Goal: Check status: Check status

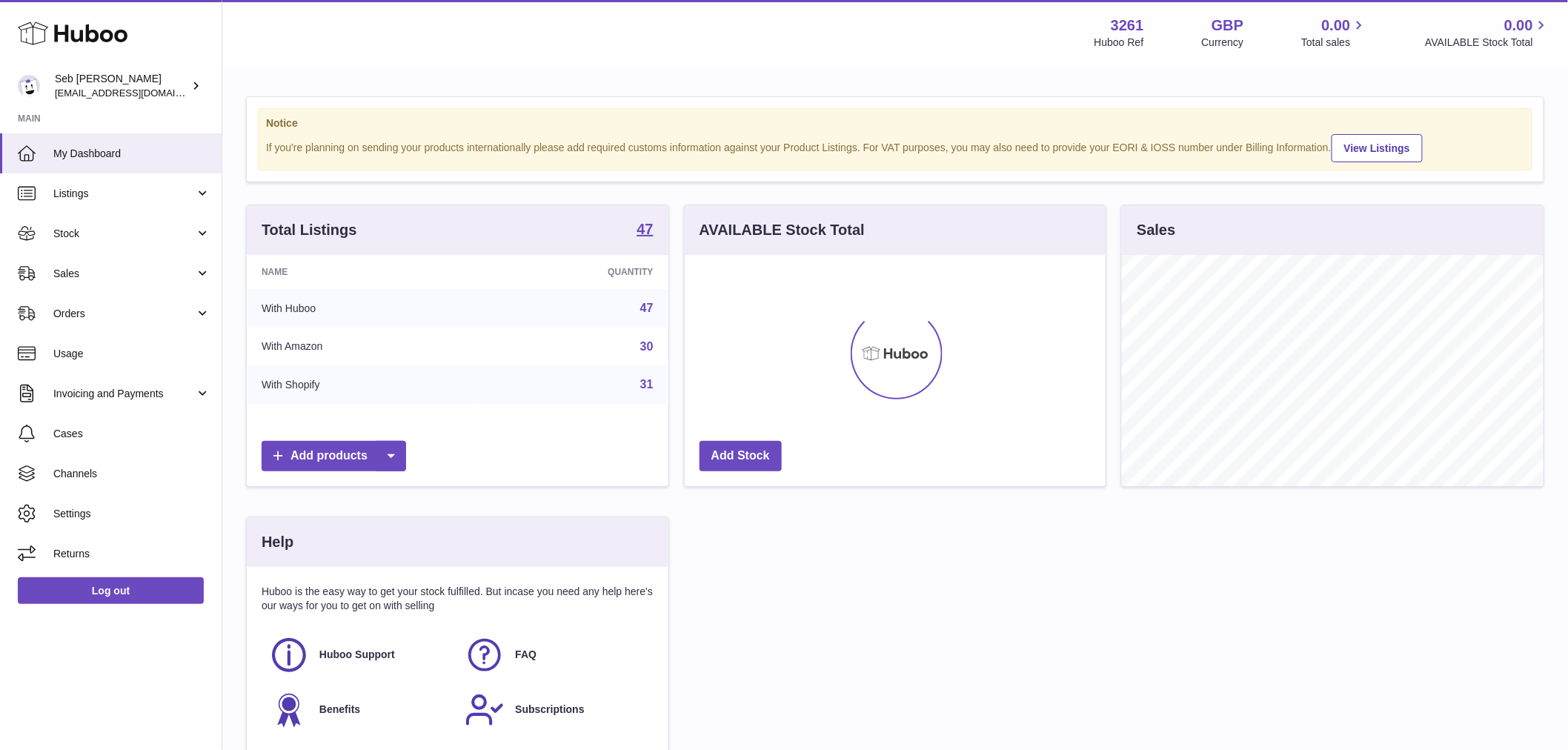
scroll to position [231, 421]
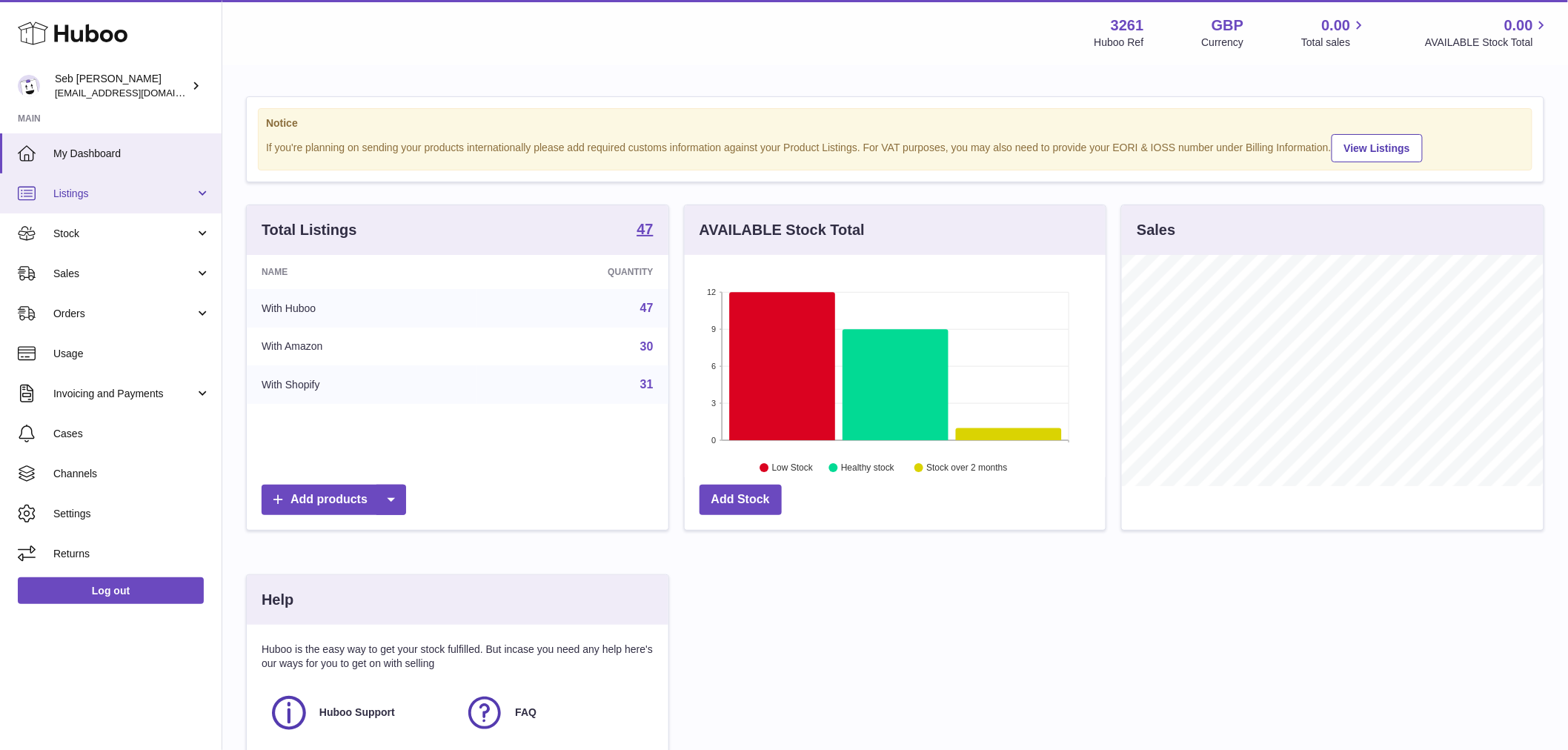
click at [104, 197] on span "Listings" at bounding box center [124, 194] width 142 height 14
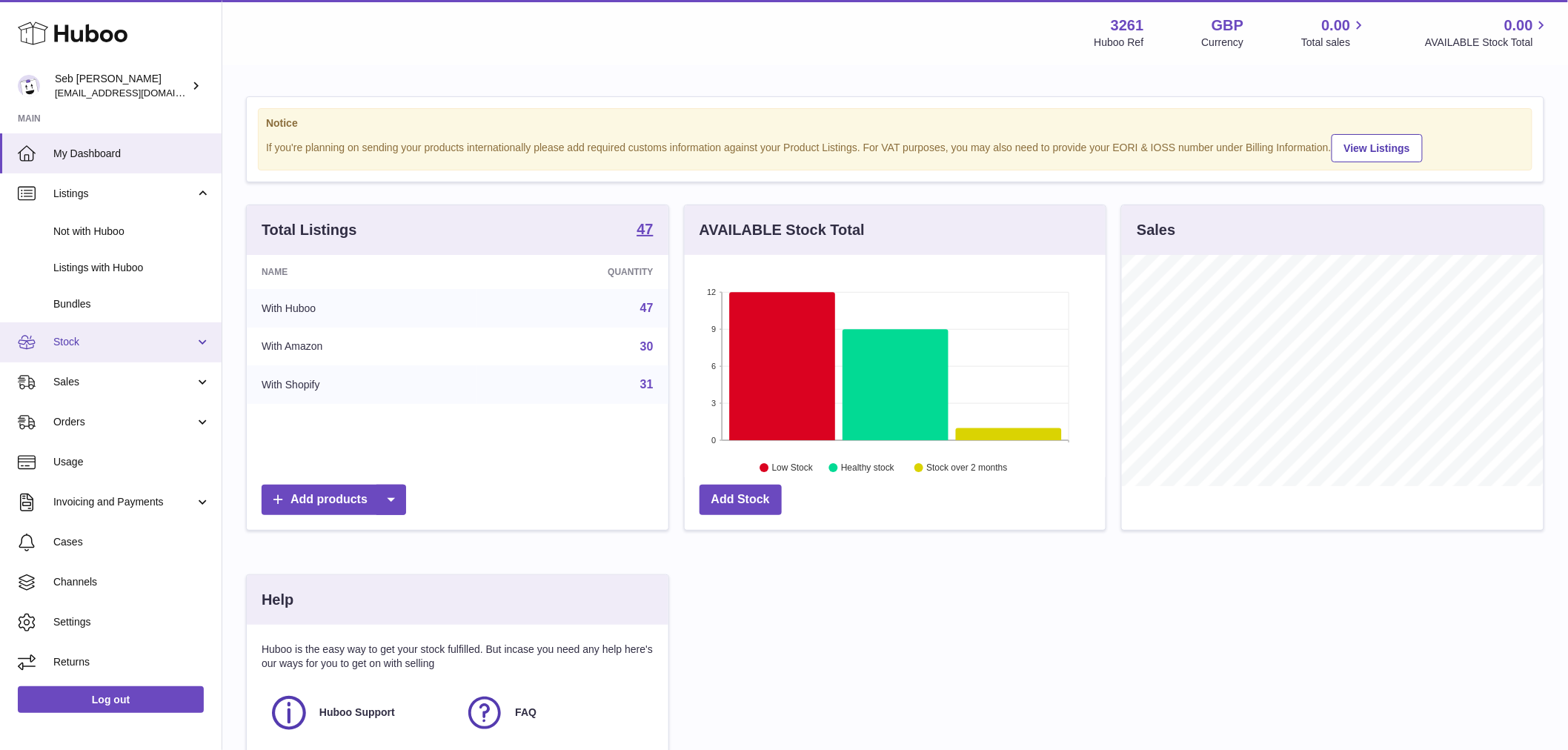
click at [106, 336] on span "Stock" at bounding box center [124, 342] width 142 height 14
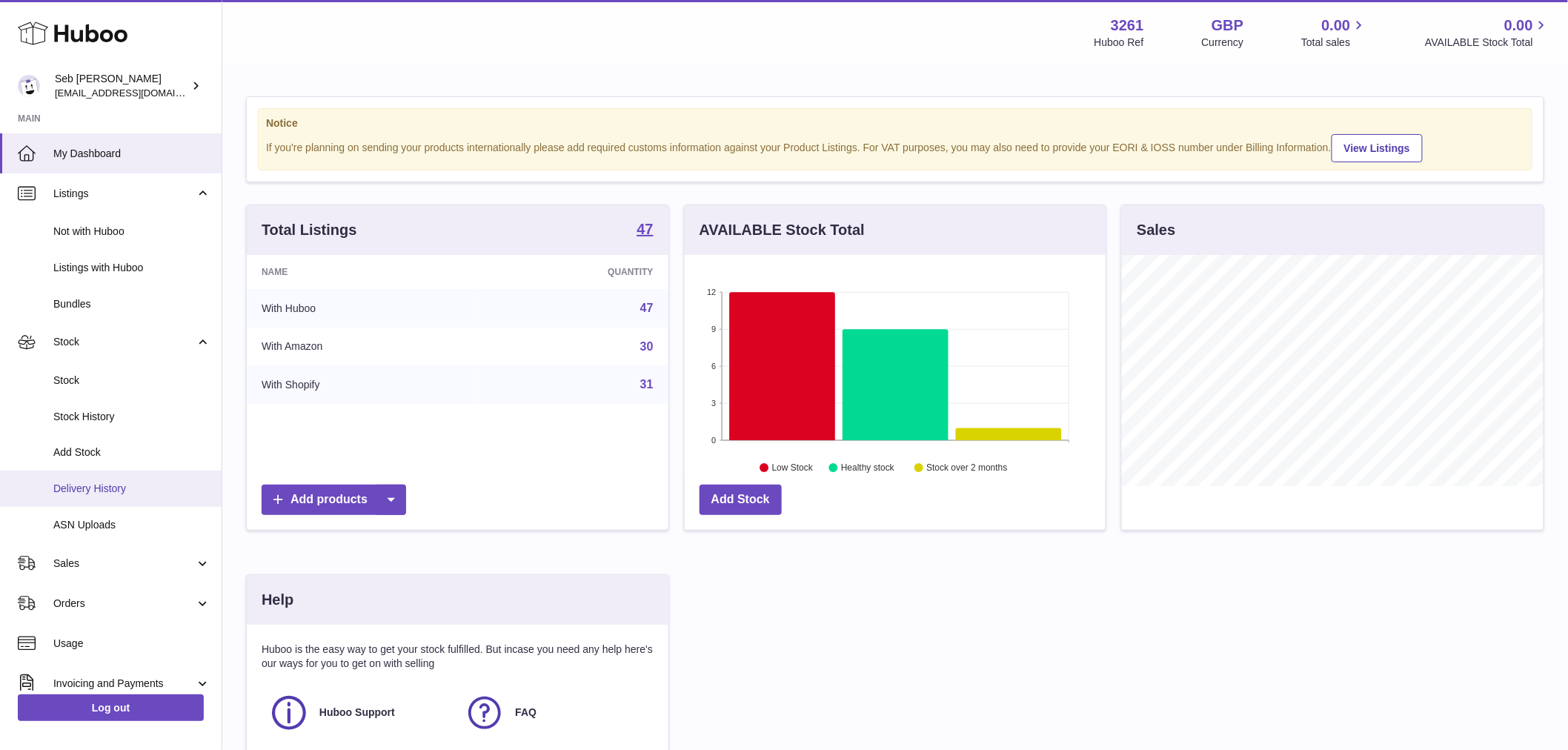
click at [104, 493] on span "Delivery History" at bounding box center [132, 488] width 157 height 14
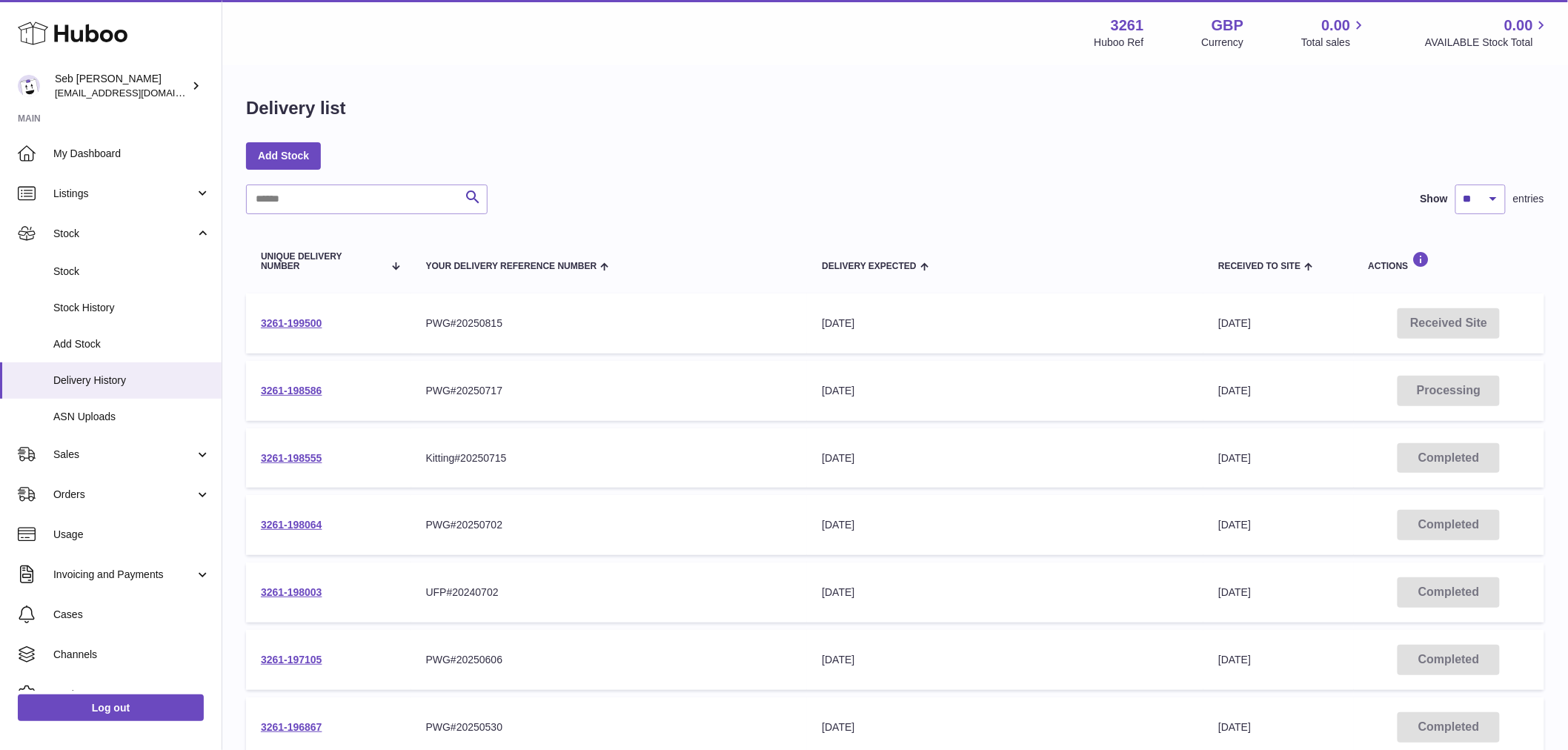
click at [318, 381] on td "3261-198586" at bounding box center [329, 391] width 166 height 60
click at [301, 388] on link "3261-198586" at bounding box center [292, 390] width 61 height 12
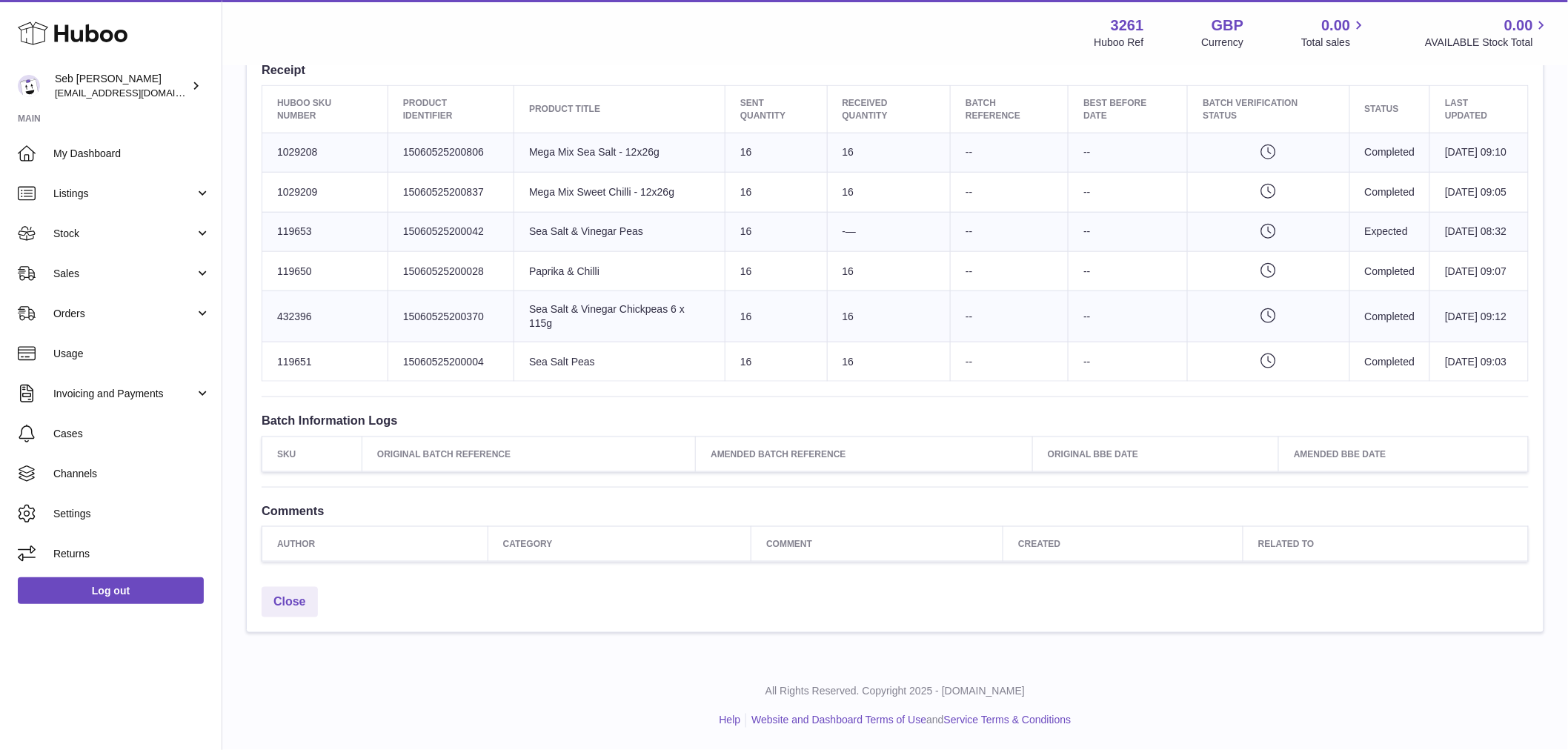
scroll to position [610, 0]
click at [299, 600] on link "Close" at bounding box center [290, 602] width 56 height 31
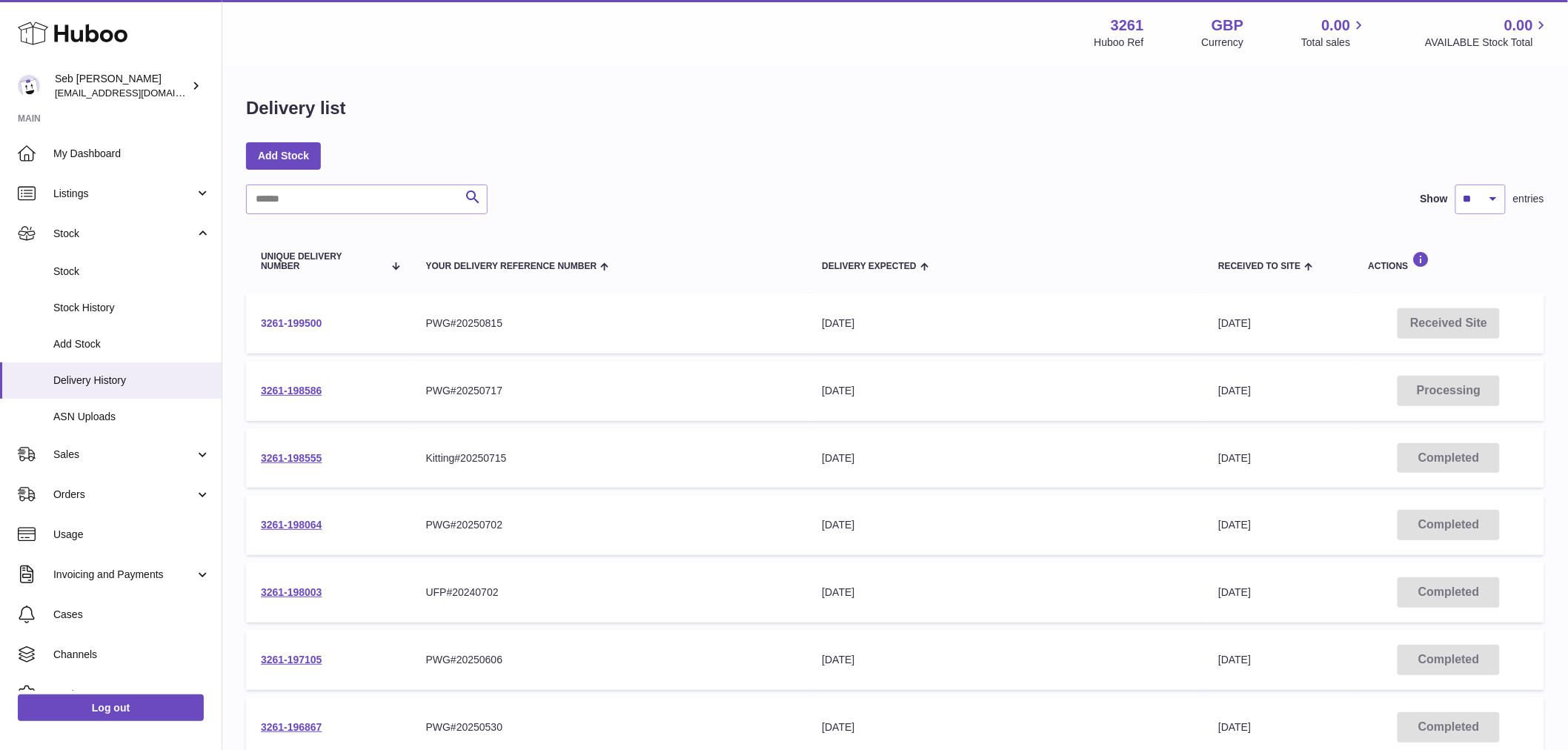
click at [286, 321] on link "3261-199500" at bounding box center [292, 323] width 61 height 12
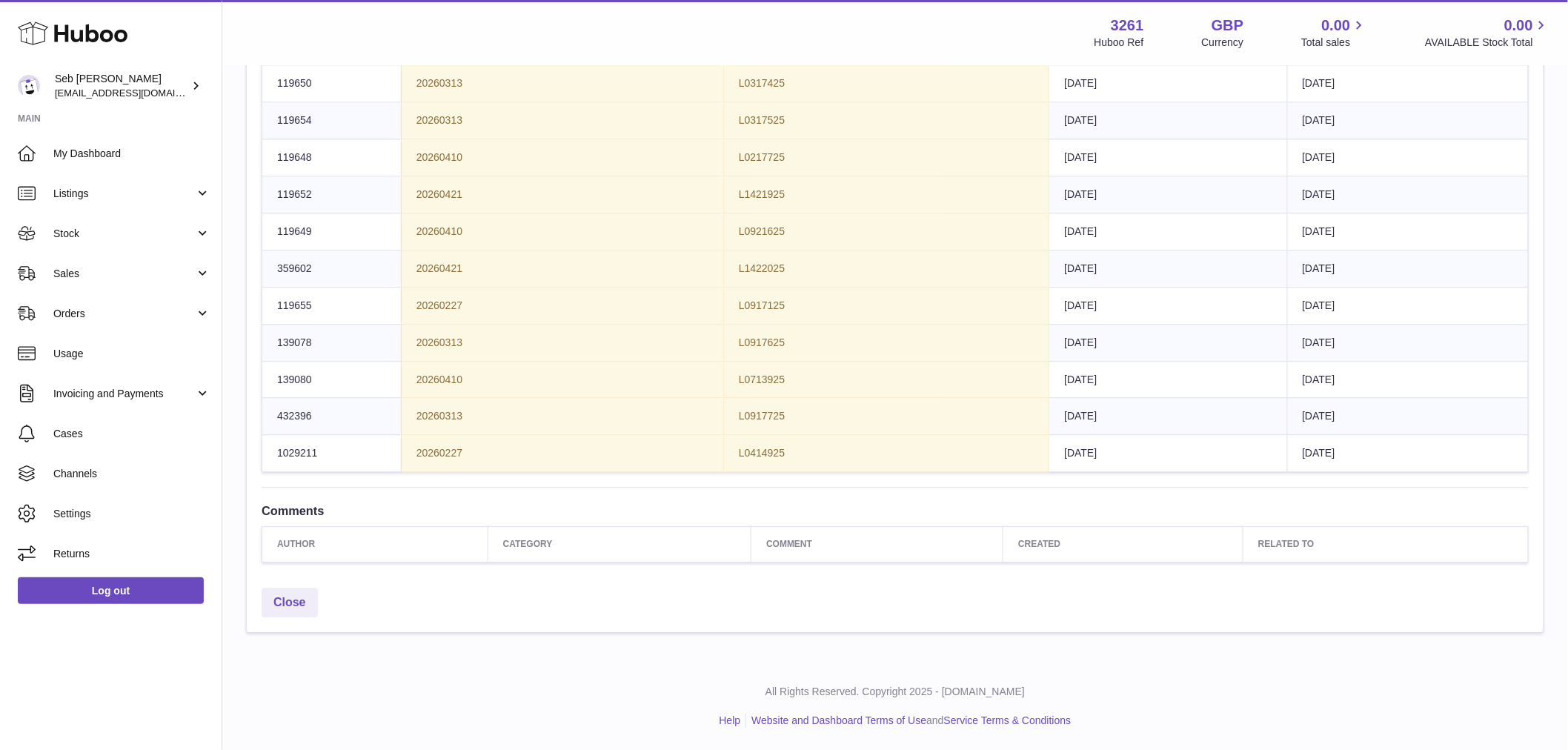
click at [855, 416] on td "L0917725" at bounding box center [886, 417] width 326 height 37
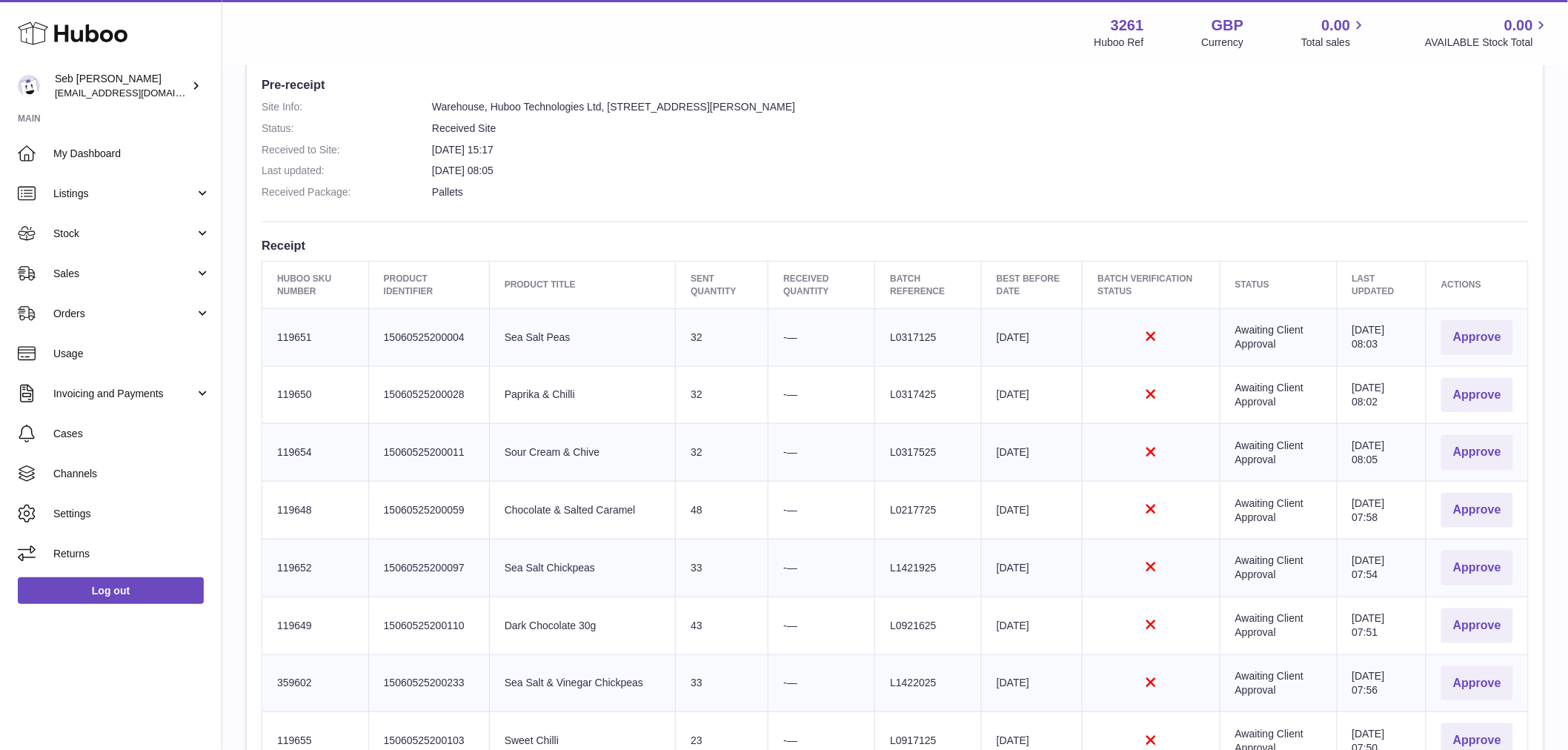
scroll to position [381, 0]
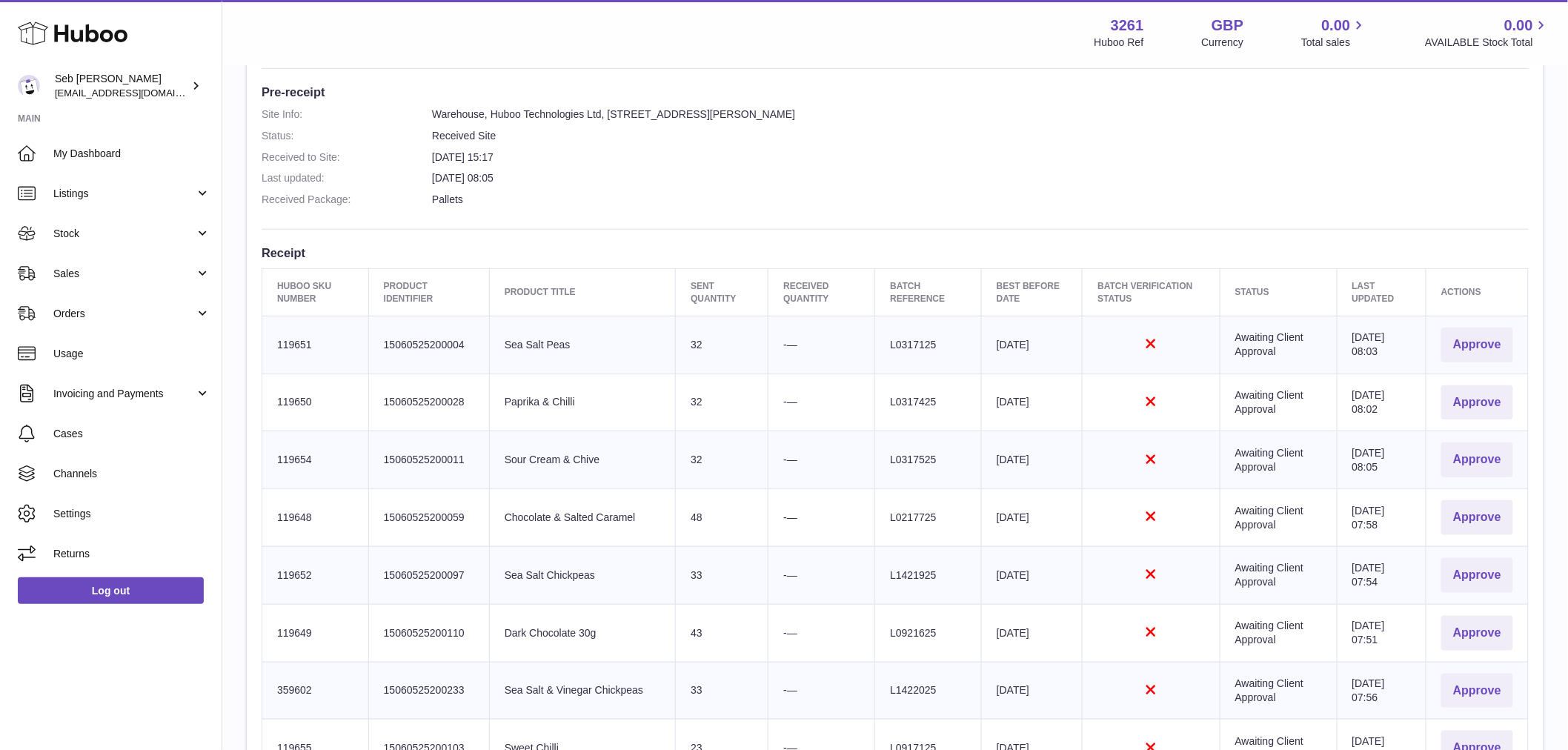
click at [908, 336] on td "Batch Reference L0317125" at bounding box center [927, 344] width 106 height 57
click at [1005, 344] on td "Best Before Date [DATE]" at bounding box center [1032, 344] width 101 height 57
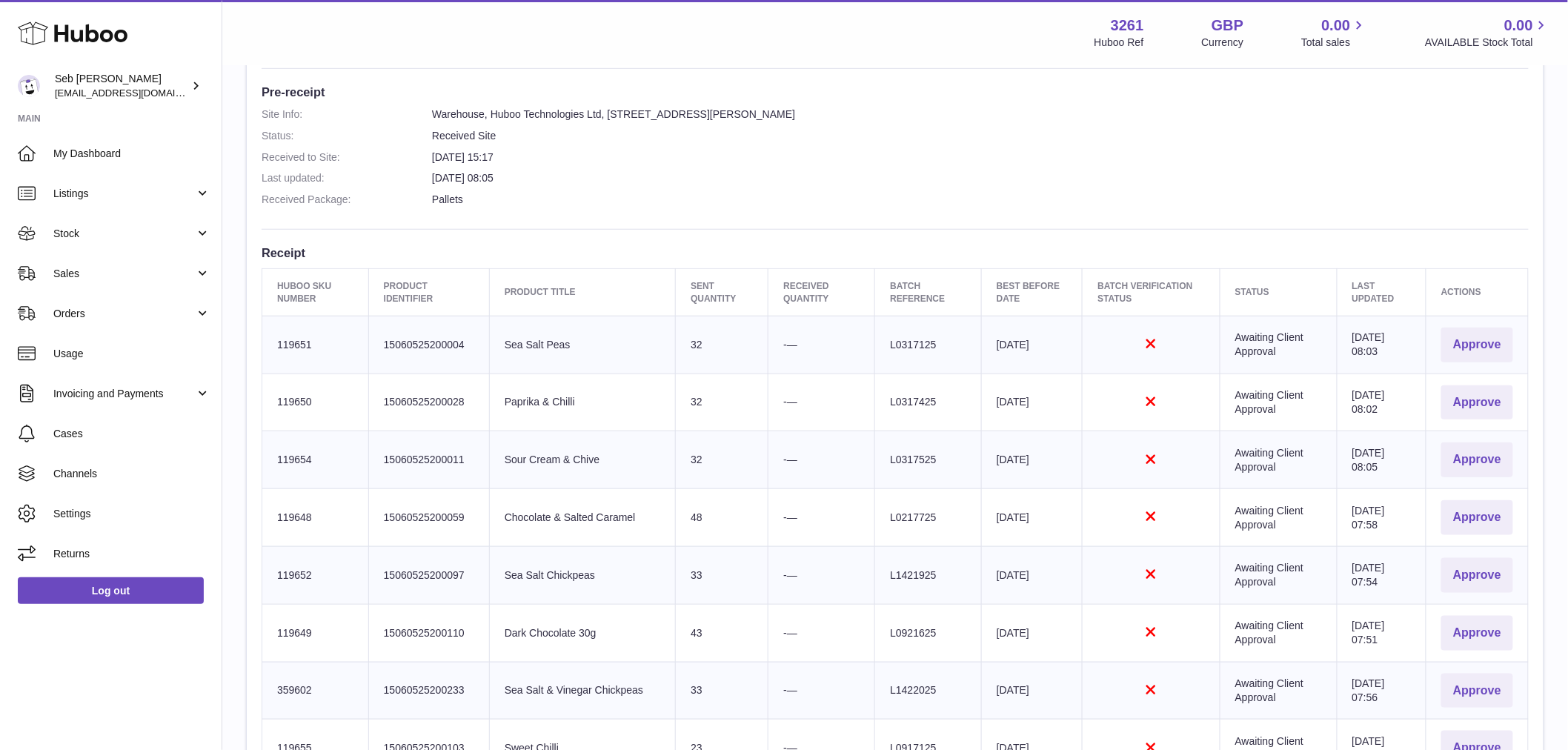
click at [890, 347] on td "Batch Reference L0317125" at bounding box center [927, 344] width 106 height 57
click at [894, 345] on td "Batch Reference L0317125" at bounding box center [927, 344] width 106 height 57
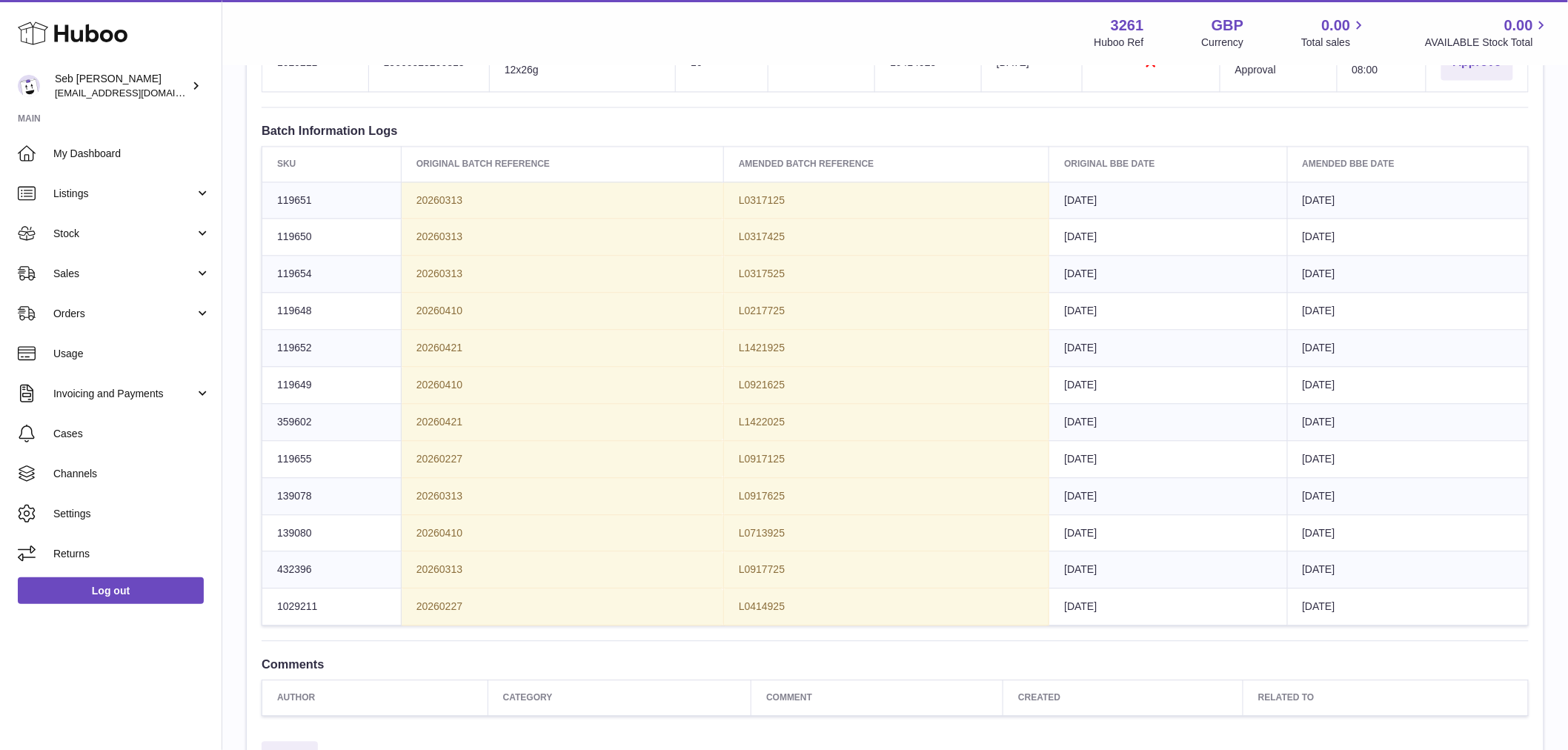
scroll to position [1123, 0]
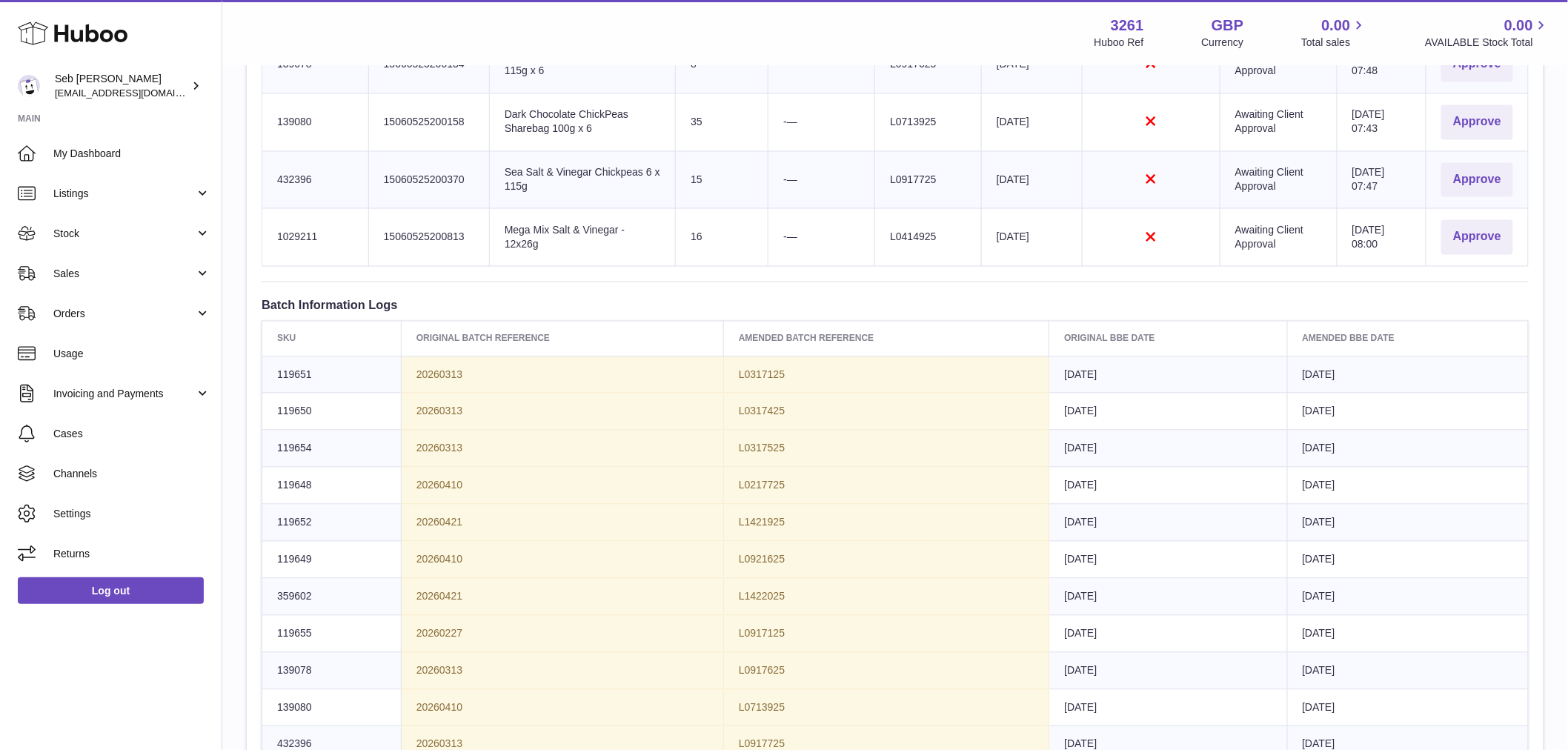
click at [547, 346] on th "Original Batch Reference" at bounding box center [562, 339] width 322 height 35
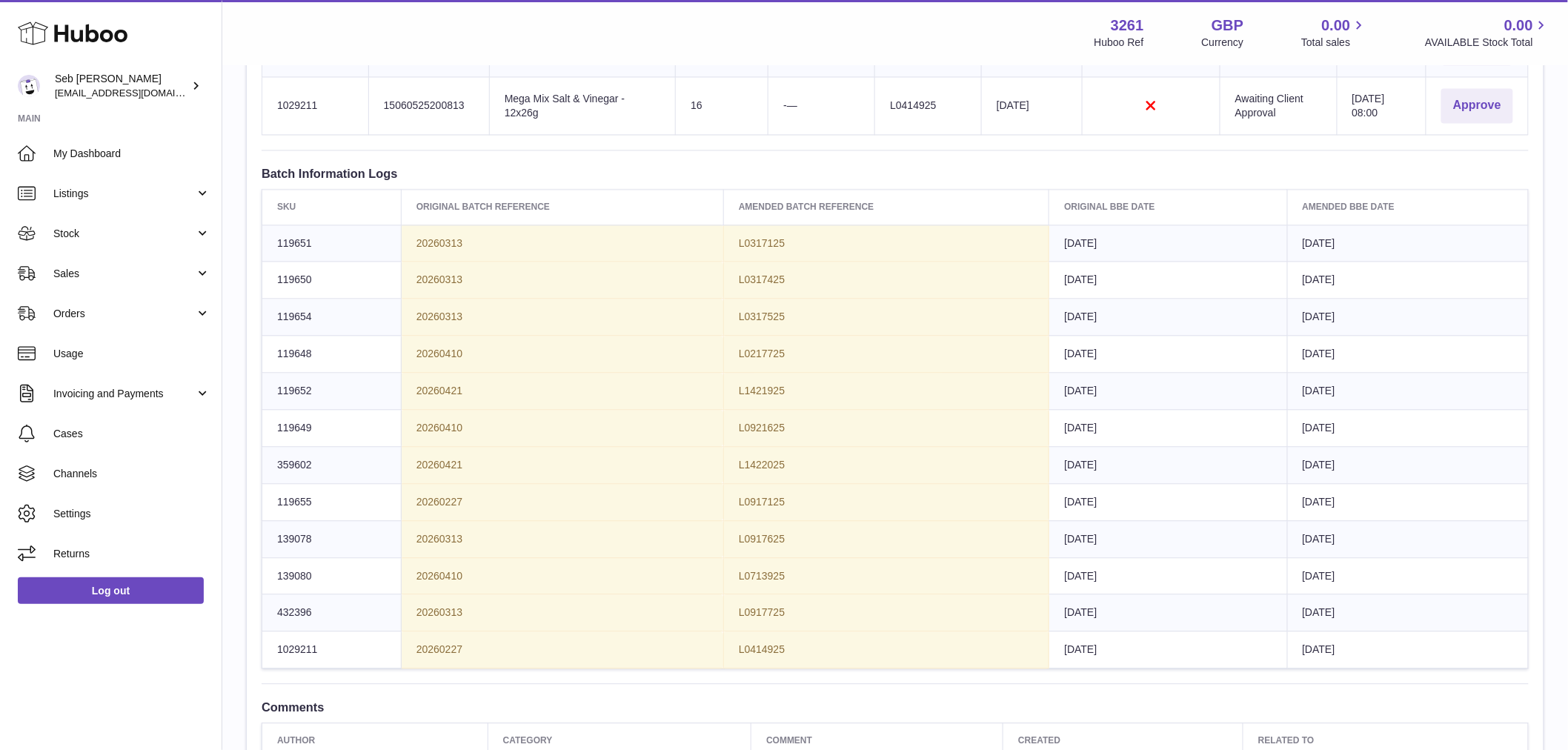
scroll to position [1041, 0]
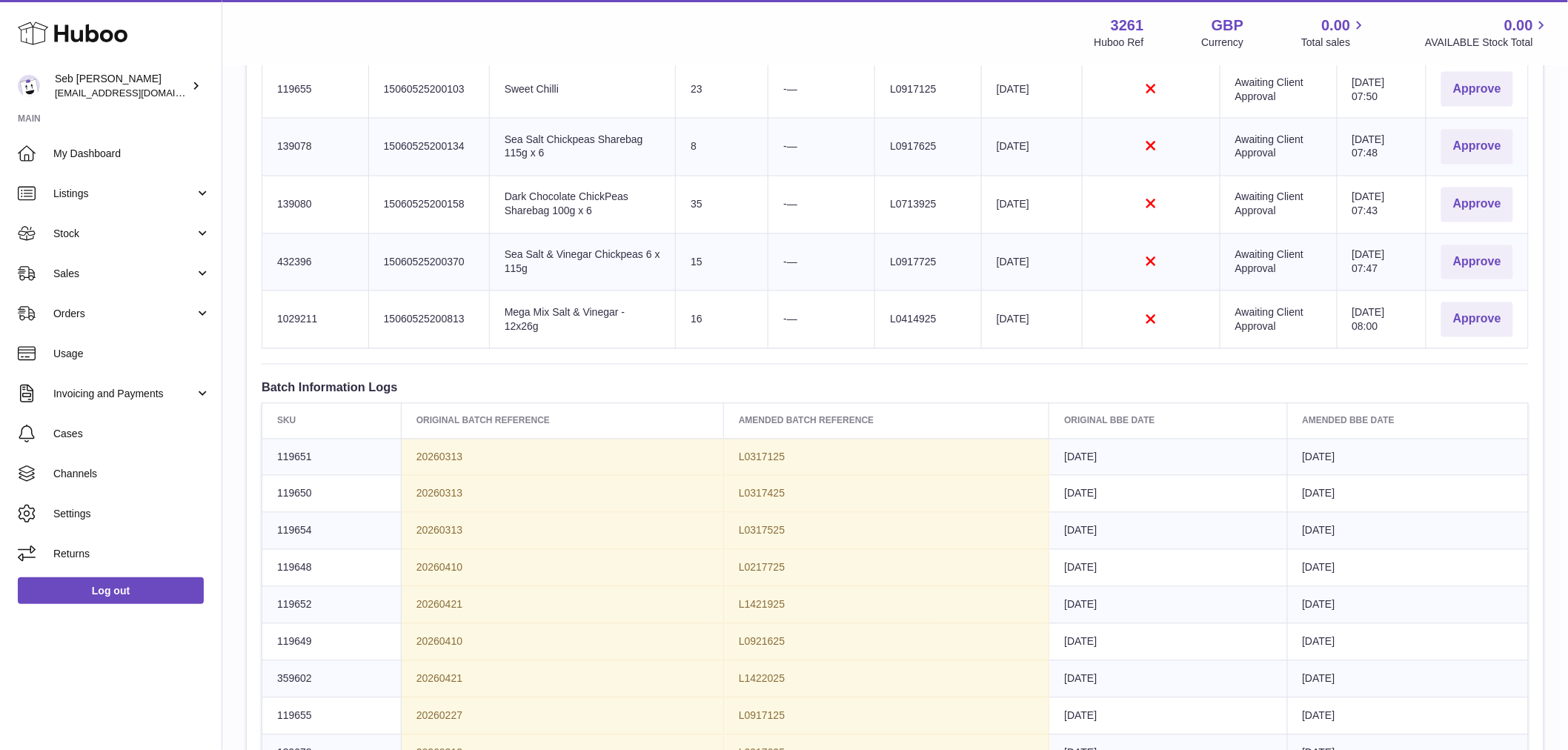
click at [754, 469] on td "L0317125" at bounding box center [886, 457] width 326 height 37
click at [494, 478] on td "20260313" at bounding box center [562, 494] width 322 height 37
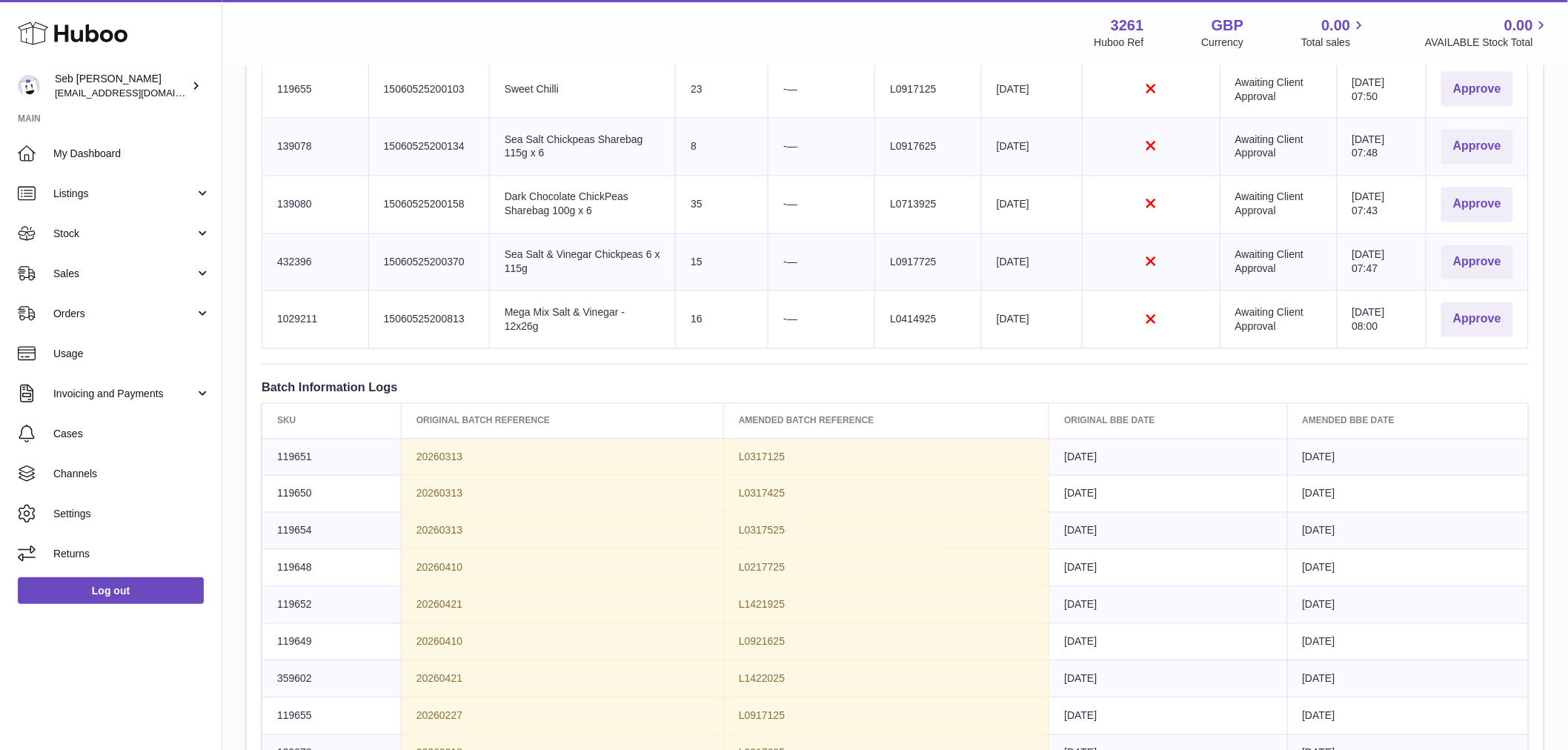
click at [454, 463] on span "20260313" at bounding box center [440, 457] width 46 height 12
click at [454, 463] on span "20260313" at bounding box center [440, 457] width 46 height 12
click at [454, 456] on span "20260313" at bounding box center [440, 457] width 46 height 12
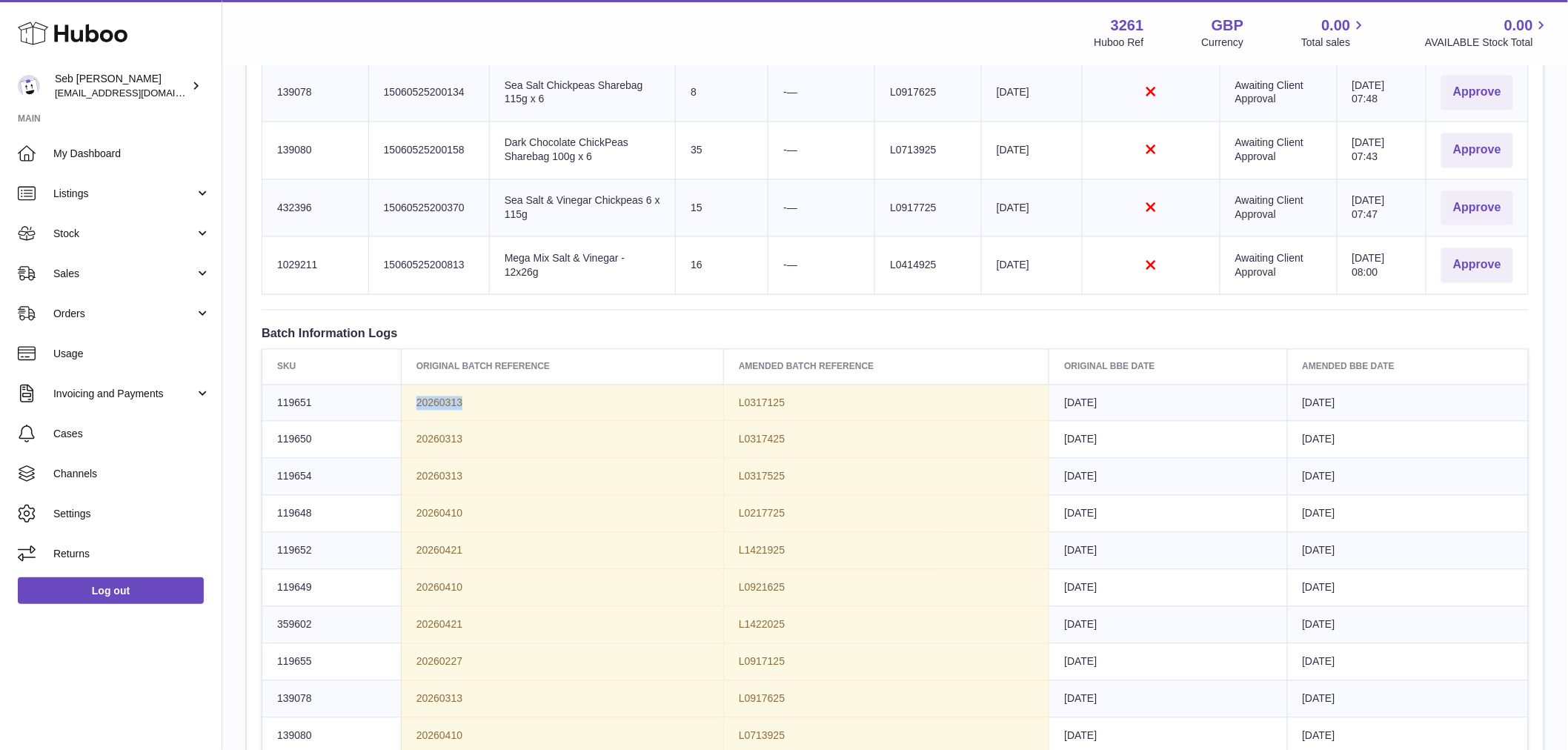
scroll to position [1123, 0]
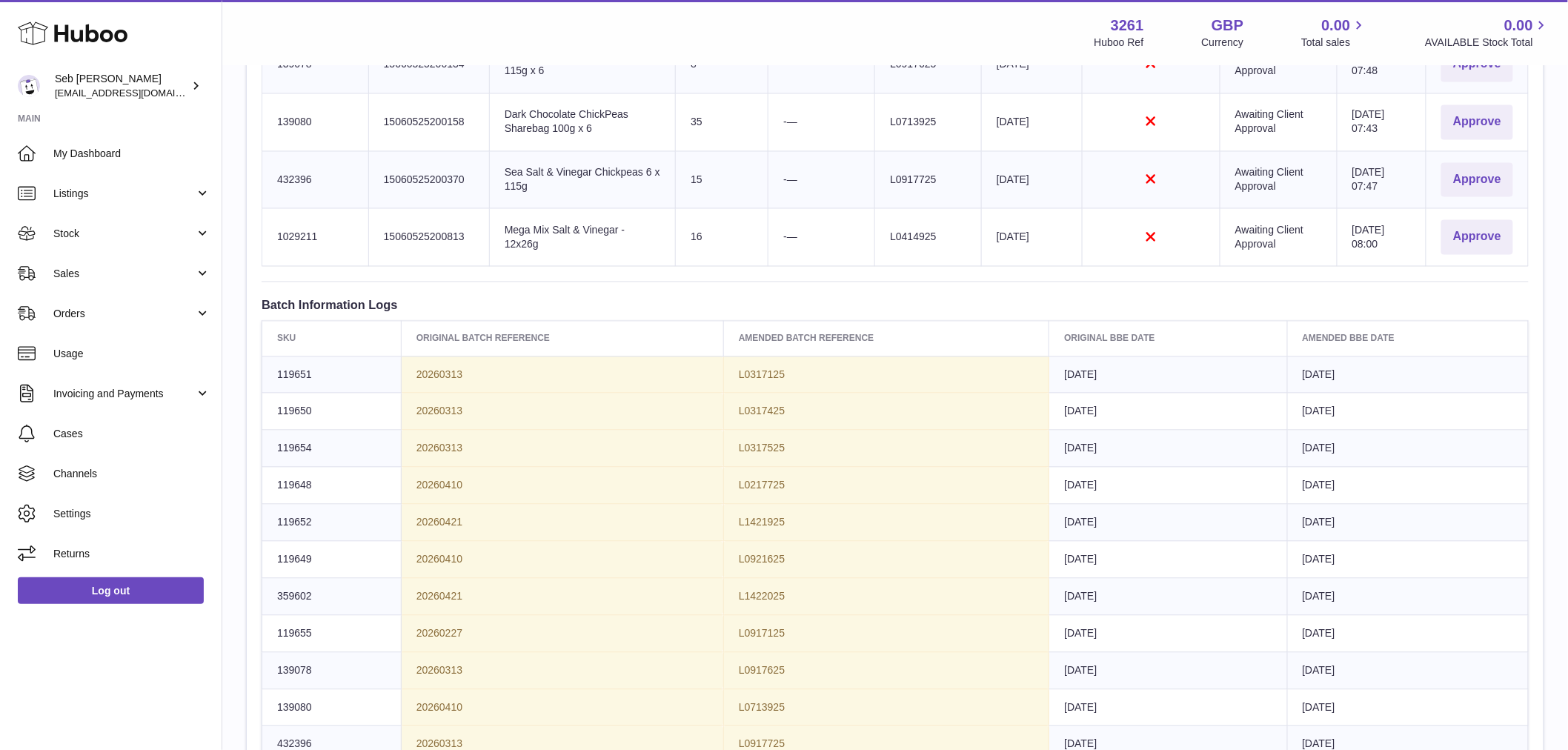
click at [477, 335] on th "Original Batch Reference" at bounding box center [562, 339] width 322 height 35
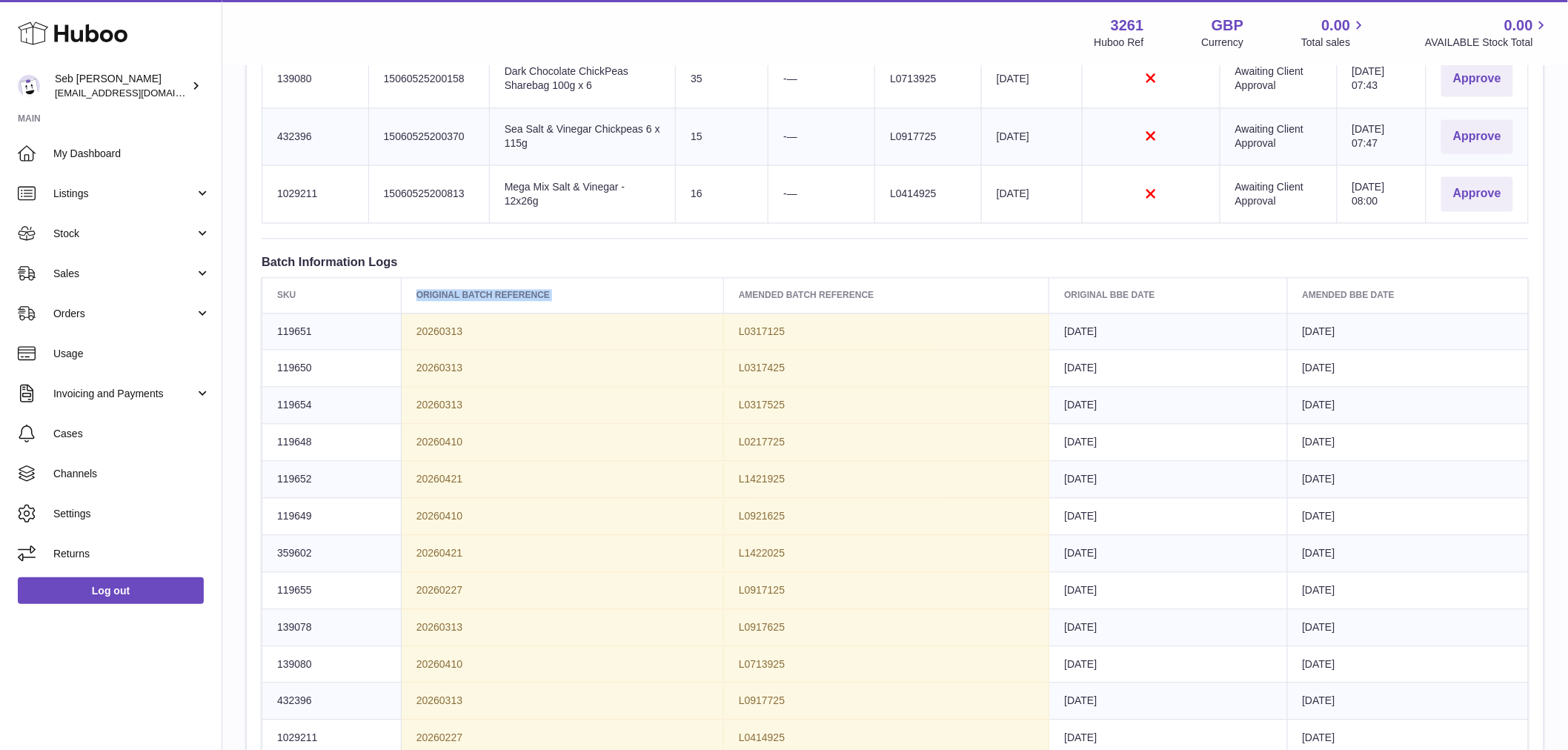
scroll to position [1288, 0]
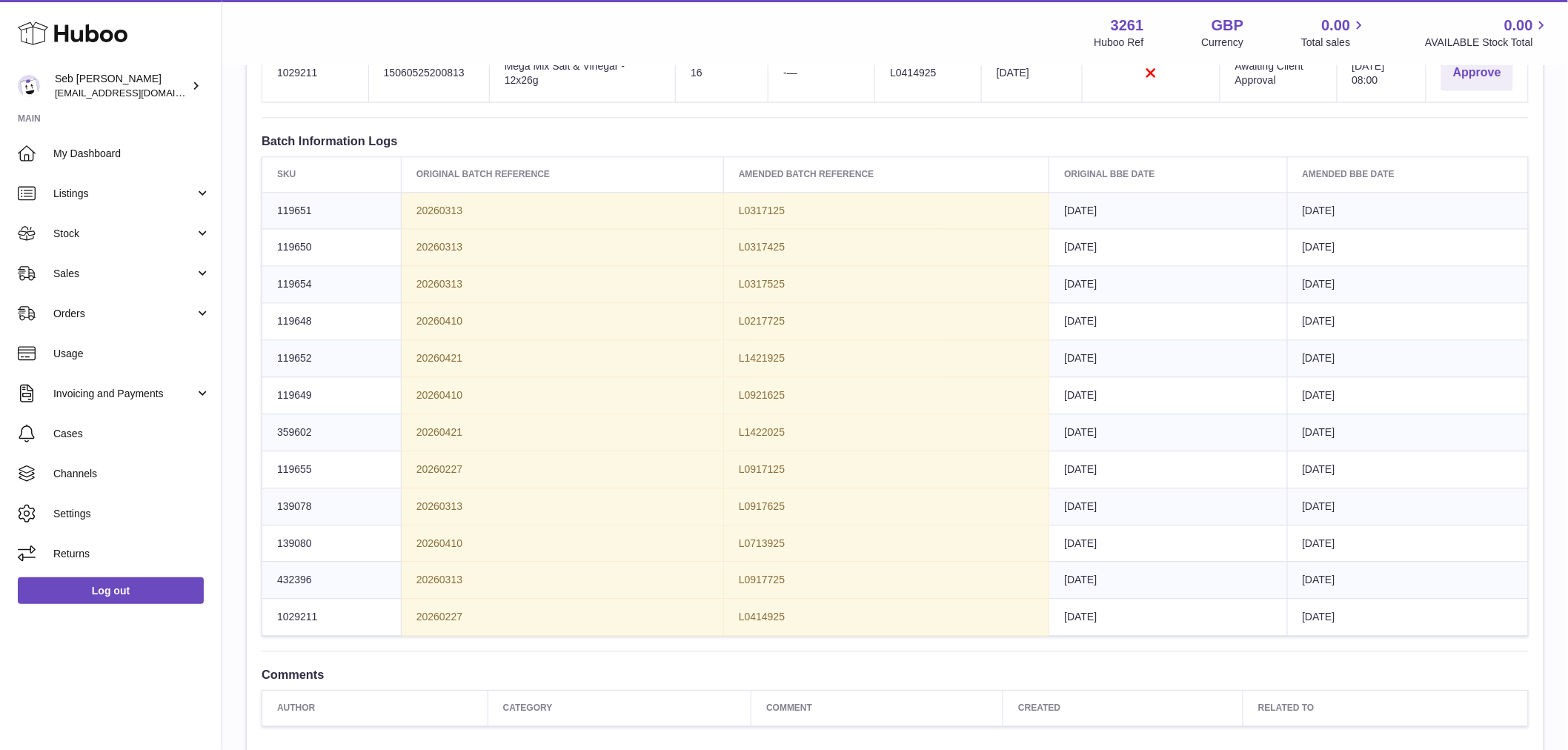
click at [765, 217] on span "L0317125" at bounding box center [762, 210] width 46 height 12
click at [759, 247] on span "L0317425" at bounding box center [762, 246] width 46 height 12
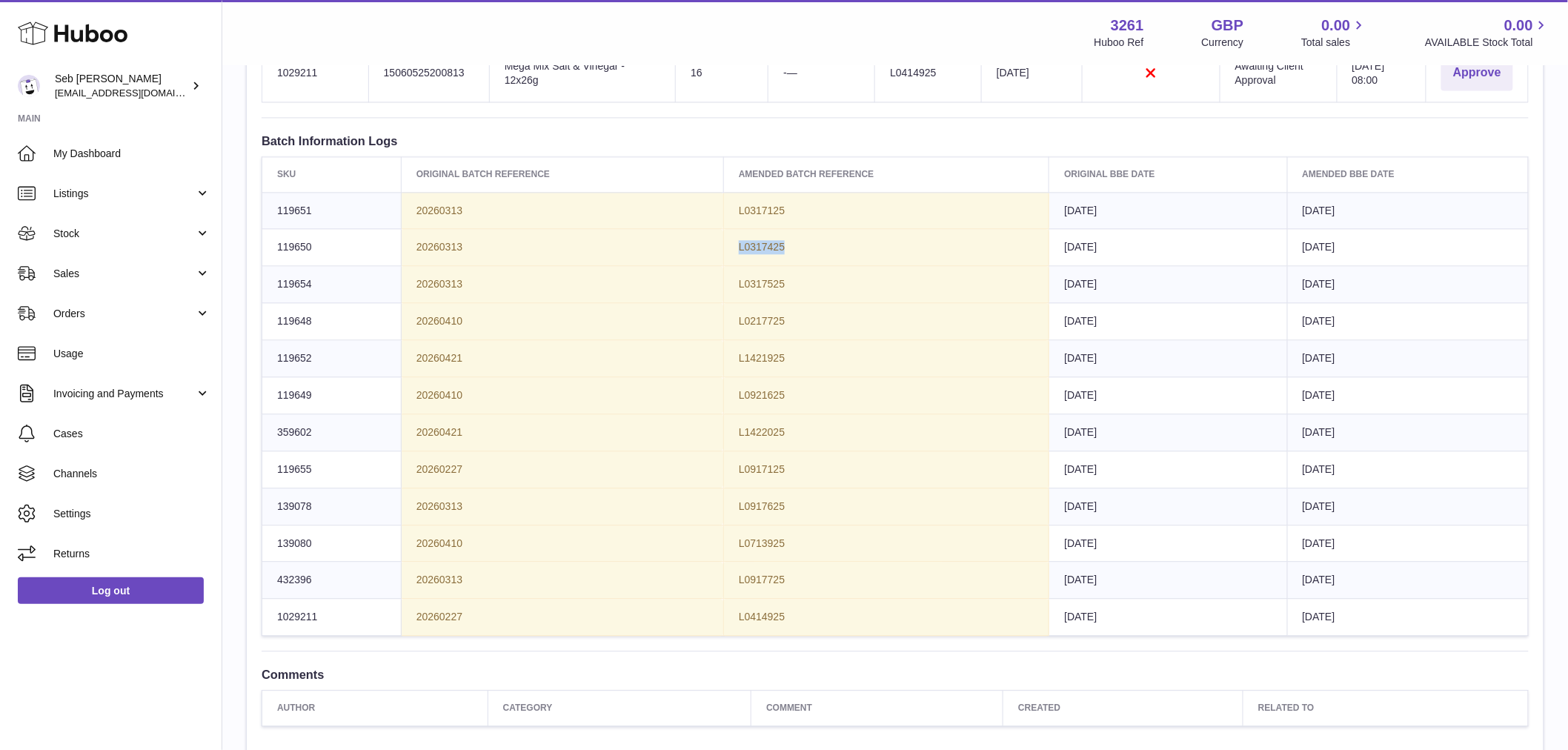
click at [759, 247] on span "L0317425" at bounding box center [762, 246] width 46 height 12
click at [764, 301] on tbody "119651 20260313 L0317125 [DATE] [DATE] 119650 20260313 L0317425 [DATE] [DATE] 1…" at bounding box center [895, 414] width 1266 height 444
click at [771, 281] on span "L0317525" at bounding box center [762, 283] width 46 height 12
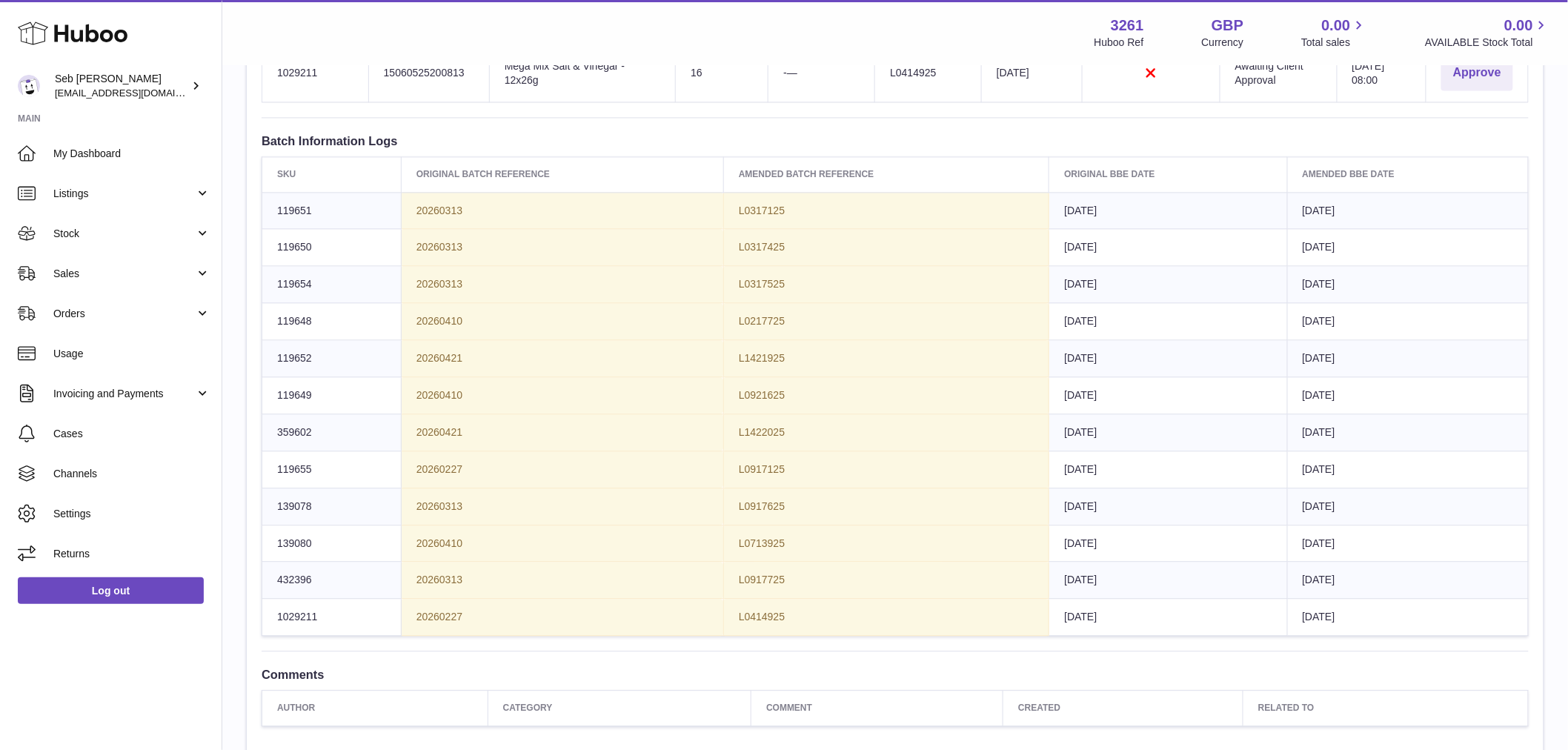
click at [453, 189] on th "Original Batch Reference" at bounding box center [562, 175] width 322 height 35
click at [451, 194] on td "20260313" at bounding box center [562, 210] width 322 height 37
click at [450, 195] on td "20260313" at bounding box center [562, 210] width 322 height 37
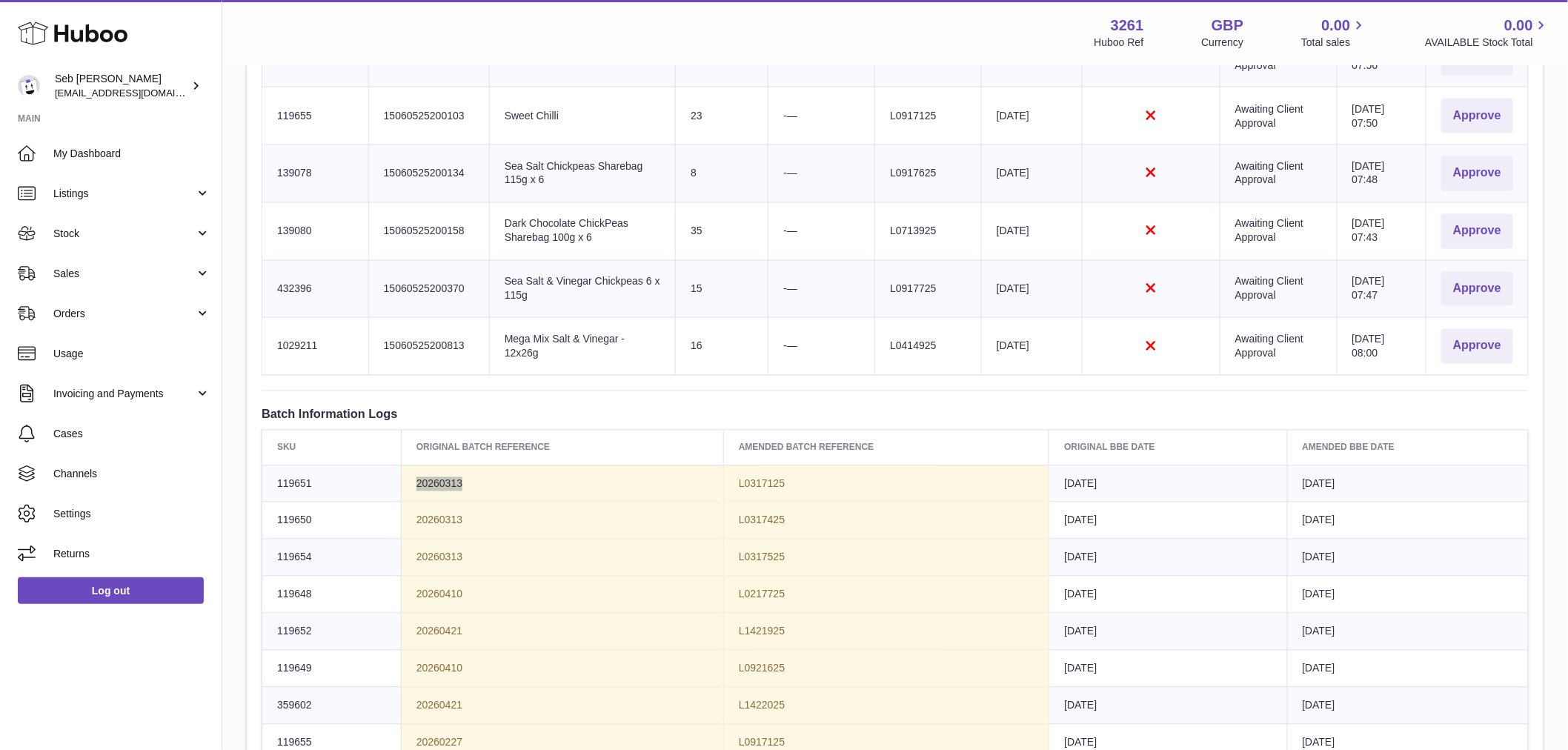
scroll to position [1123, 0]
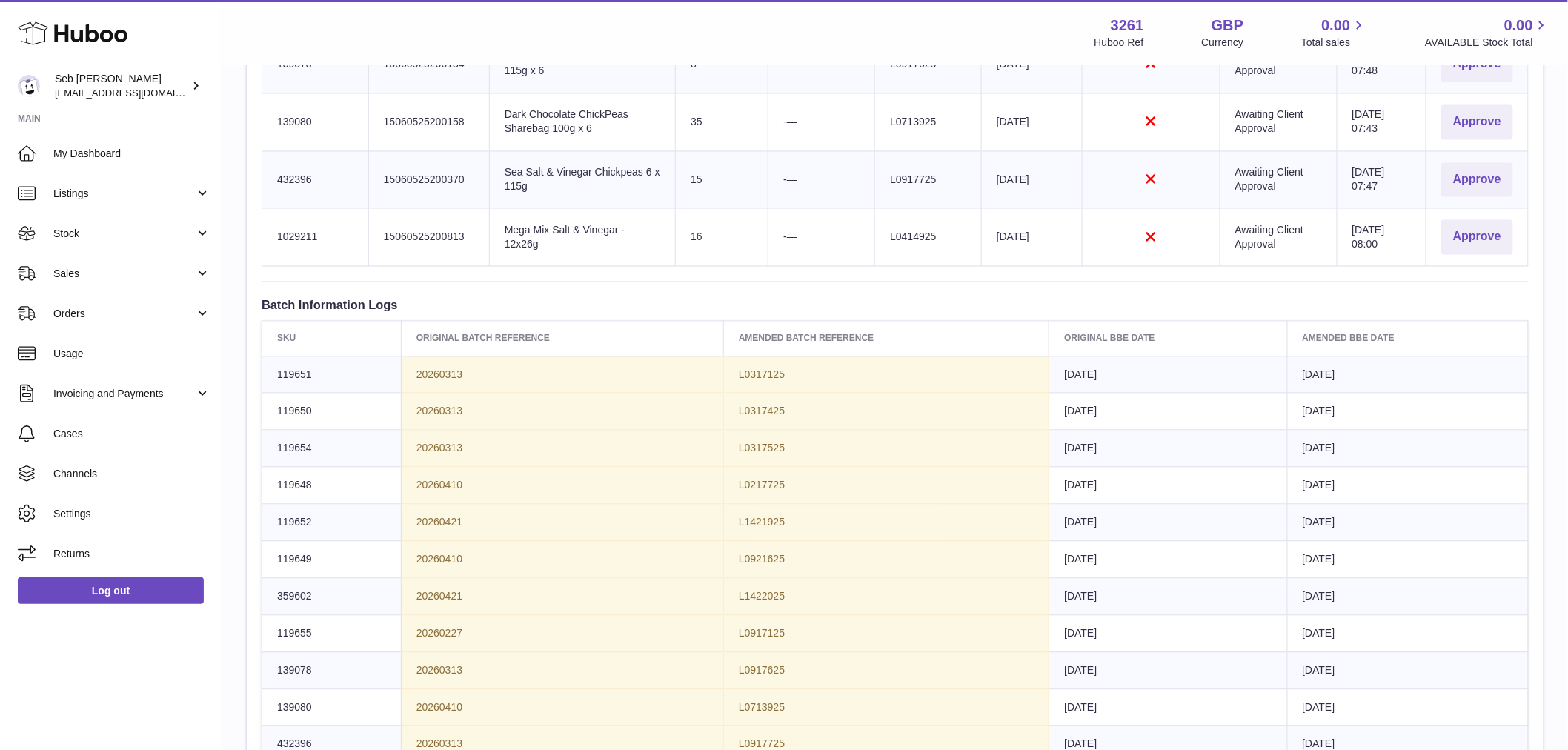
click at [304, 331] on th "SKU" at bounding box center [331, 339] width 140 height 35
click at [314, 426] on td "119650" at bounding box center [331, 412] width 140 height 37
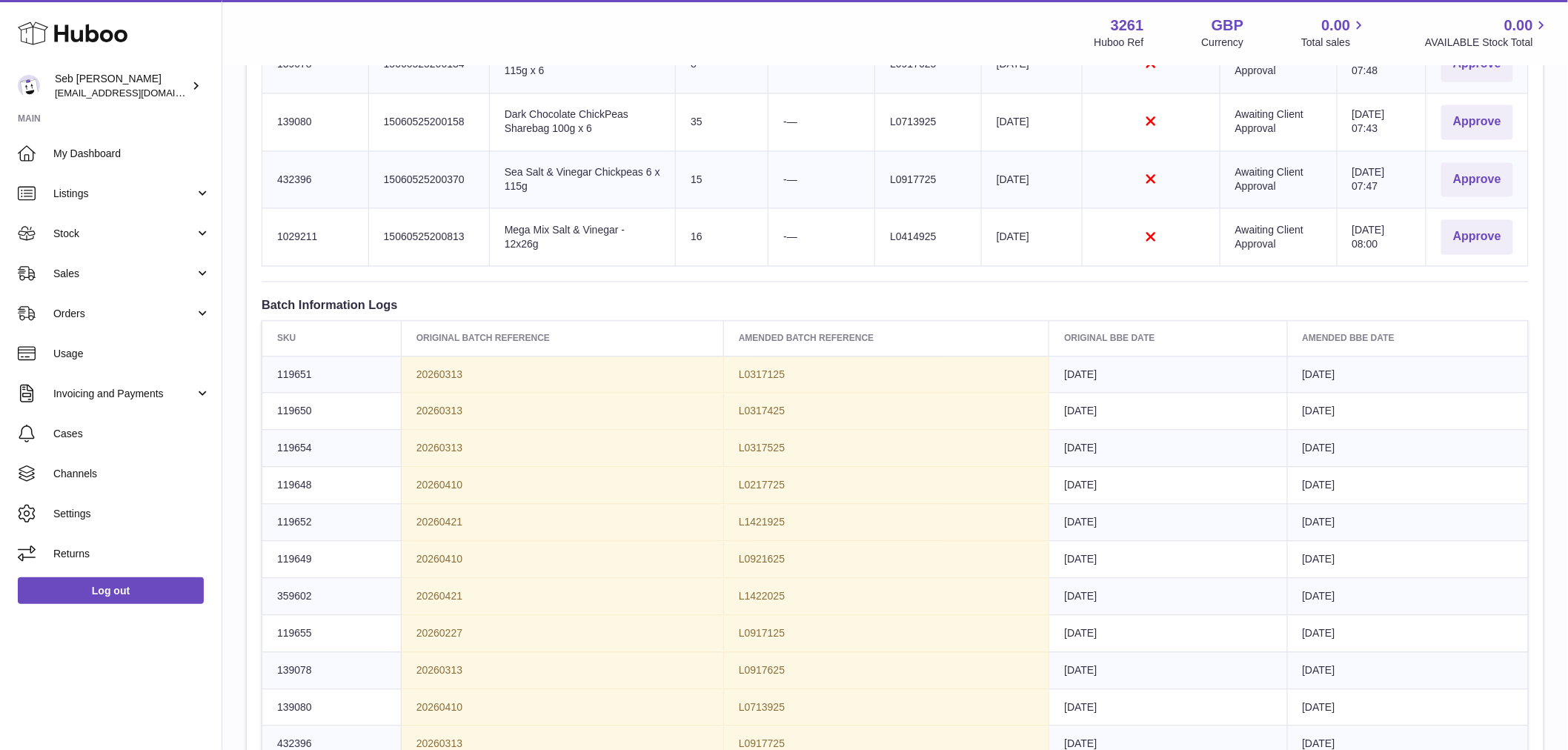
click at [313, 425] on td "119650" at bounding box center [331, 412] width 140 height 37
click at [312, 425] on td "119650" at bounding box center [331, 412] width 140 height 37
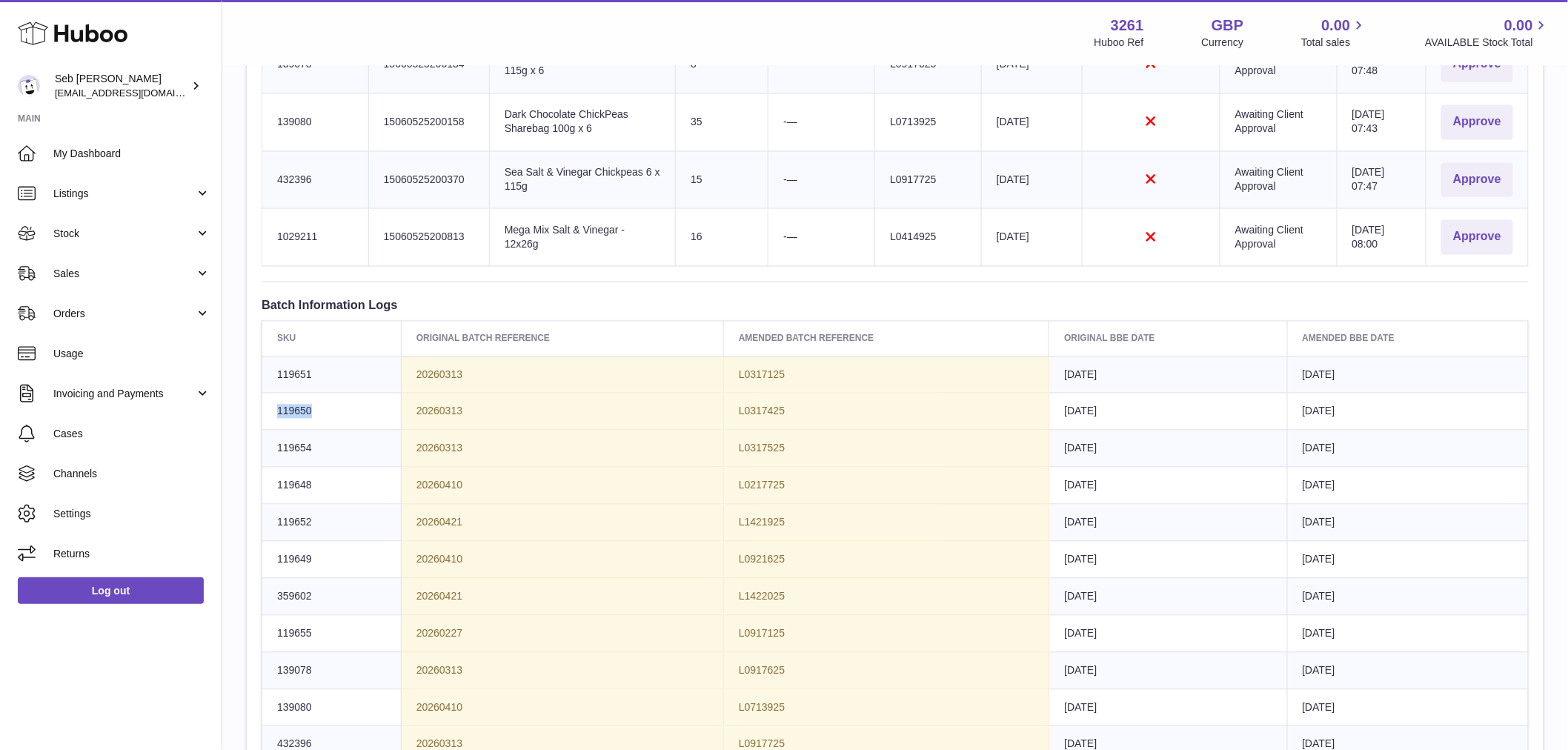
click at [312, 425] on td "119650" at bounding box center [331, 412] width 140 height 37
click at [292, 388] on td "119651" at bounding box center [331, 375] width 140 height 37
click at [291, 383] on td "119651" at bounding box center [331, 375] width 140 height 37
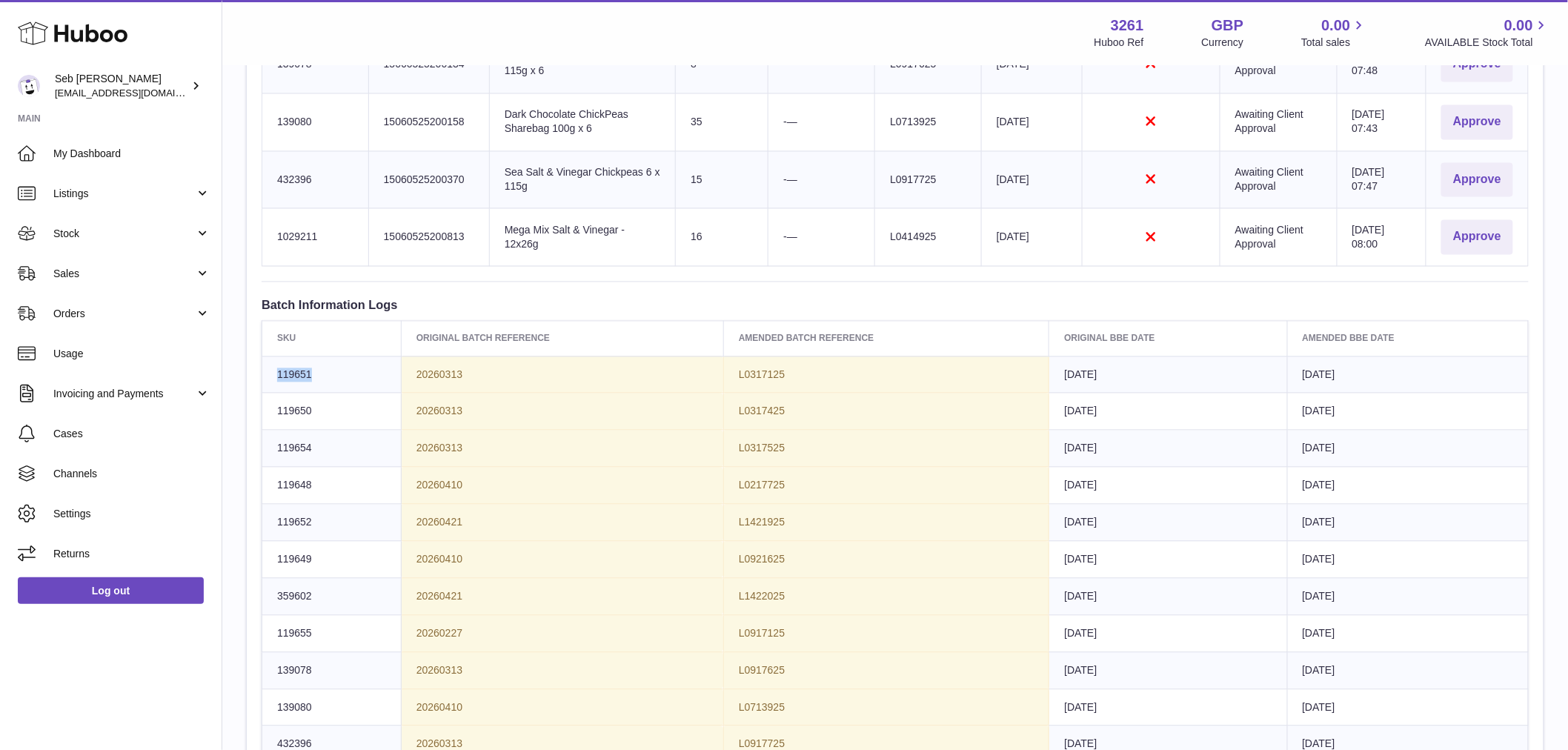
click at [291, 383] on td "119651" at bounding box center [331, 375] width 140 height 37
click at [307, 399] on td "119650" at bounding box center [331, 412] width 140 height 37
click at [305, 408] on span "119650" at bounding box center [294, 411] width 35 height 12
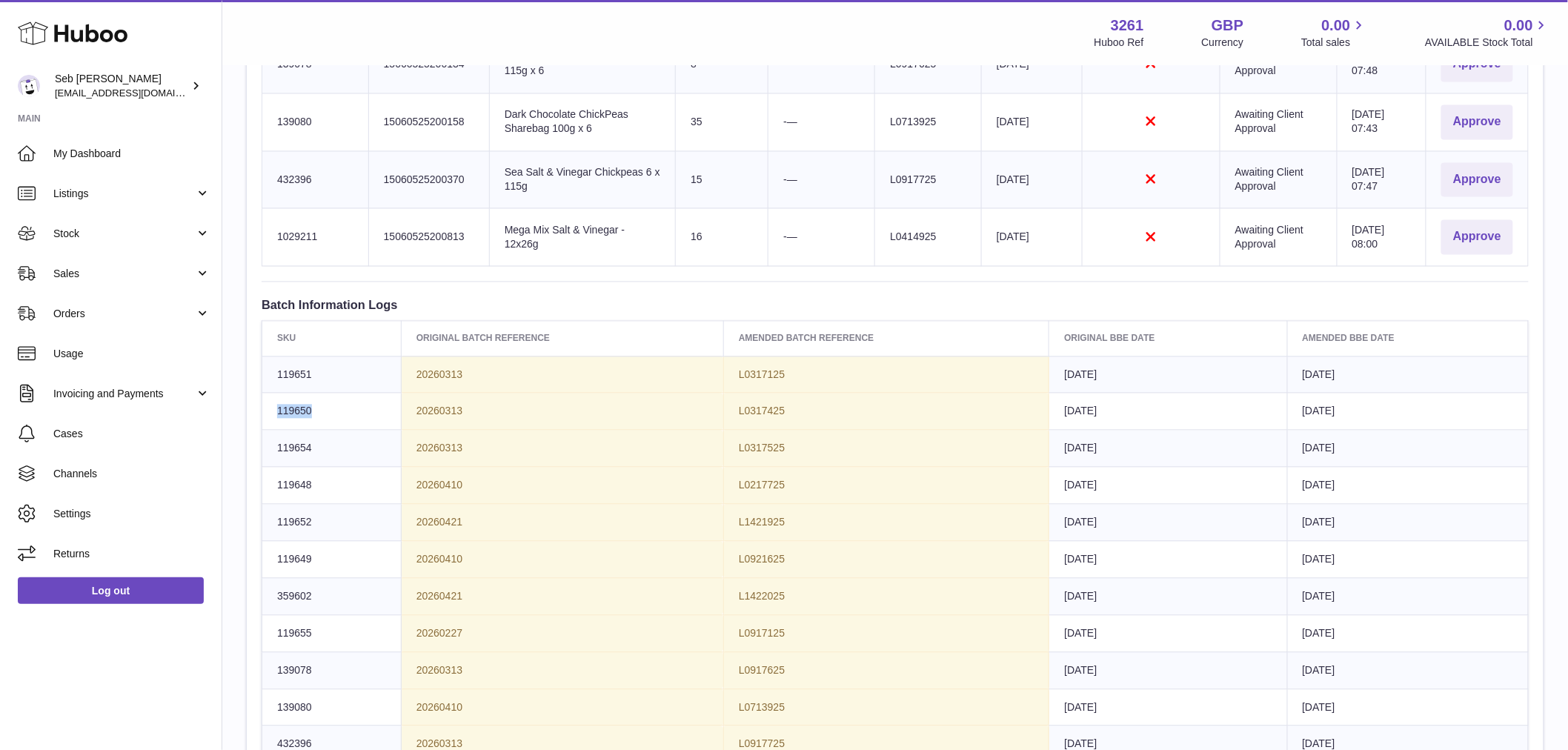
click at [305, 408] on span "119650" at bounding box center [294, 411] width 35 height 12
click at [463, 336] on th "Original Batch Reference" at bounding box center [562, 339] width 322 height 35
click at [465, 336] on th "Original Batch Reference" at bounding box center [562, 339] width 322 height 35
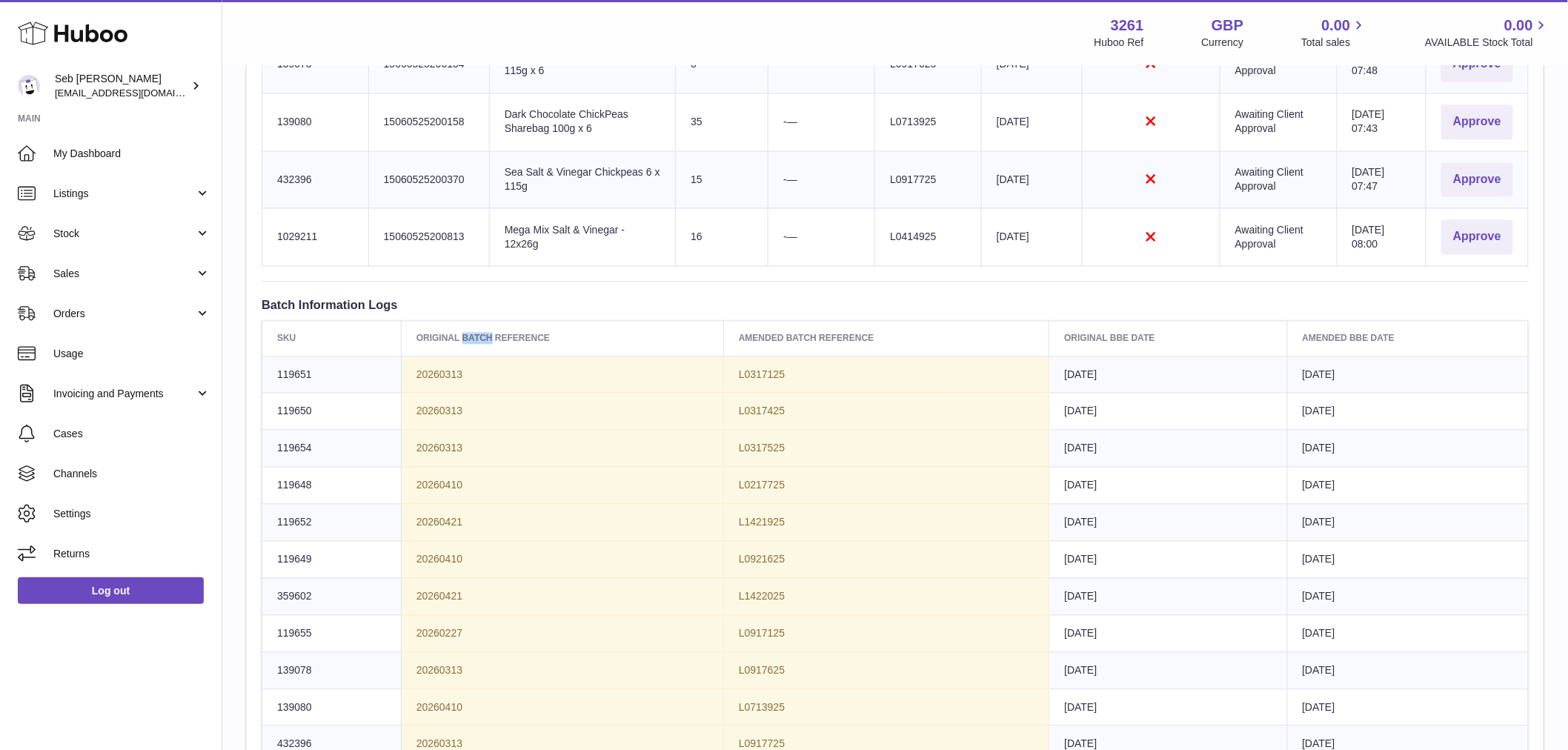
click at [467, 336] on th "Original Batch Reference" at bounding box center [562, 339] width 322 height 35
click at [469, 336] on th "Original Batch Reference" at bounding box center [562, 339] width 322 height 35
click at [470, 336] on th "Original Batch Reference" at bounding box center [562, 339] width 322 height 35
click at [471, 336] on th "Original Batch Reference" at bounding box center [562, 339] width 322 height 35
click at [729, 309] on h3 "Batch Information Logs" at bounding box center [895, 306] width 1267 height 17
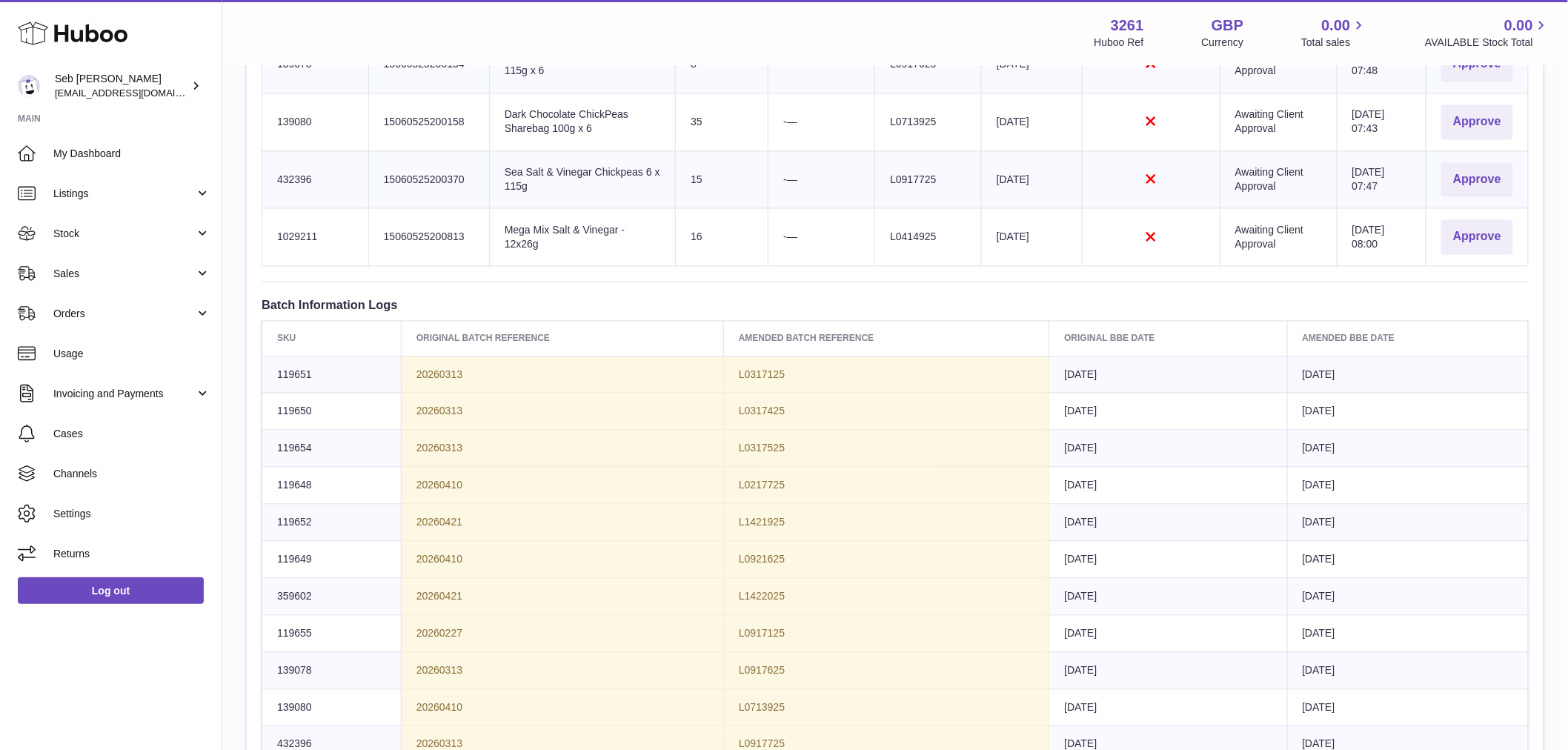
click at [697, 378] on td "20260313" at bounding box center [562, 375] width 322 height 37
click at [695, 379] on td "20260313" at bounding box center [562, 375] width 322 height 37
click at [490, 367] on td "20260313" at bounding box center [562, 375] width 322 height 37
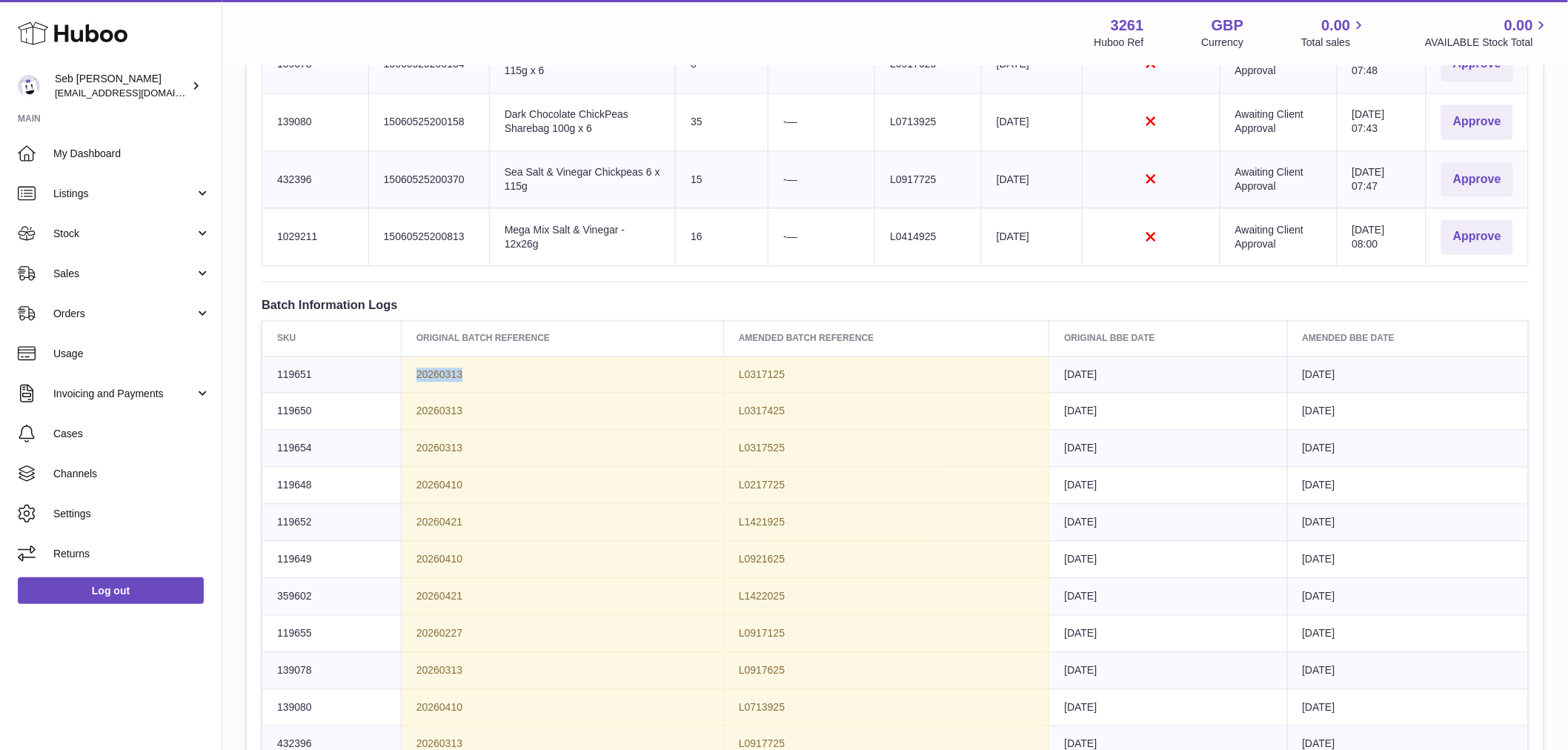
click at [490, 367] on td "20260313" at bounding box center [562, 375] width 322 height 37
click at [508, 351] on th "Original Batch Reference" at bounding box center [562, 339] width 322 height 35
click at [520, 341] on th "Original Batch Reference" at bounding box center [562, 339] width 322 height 35
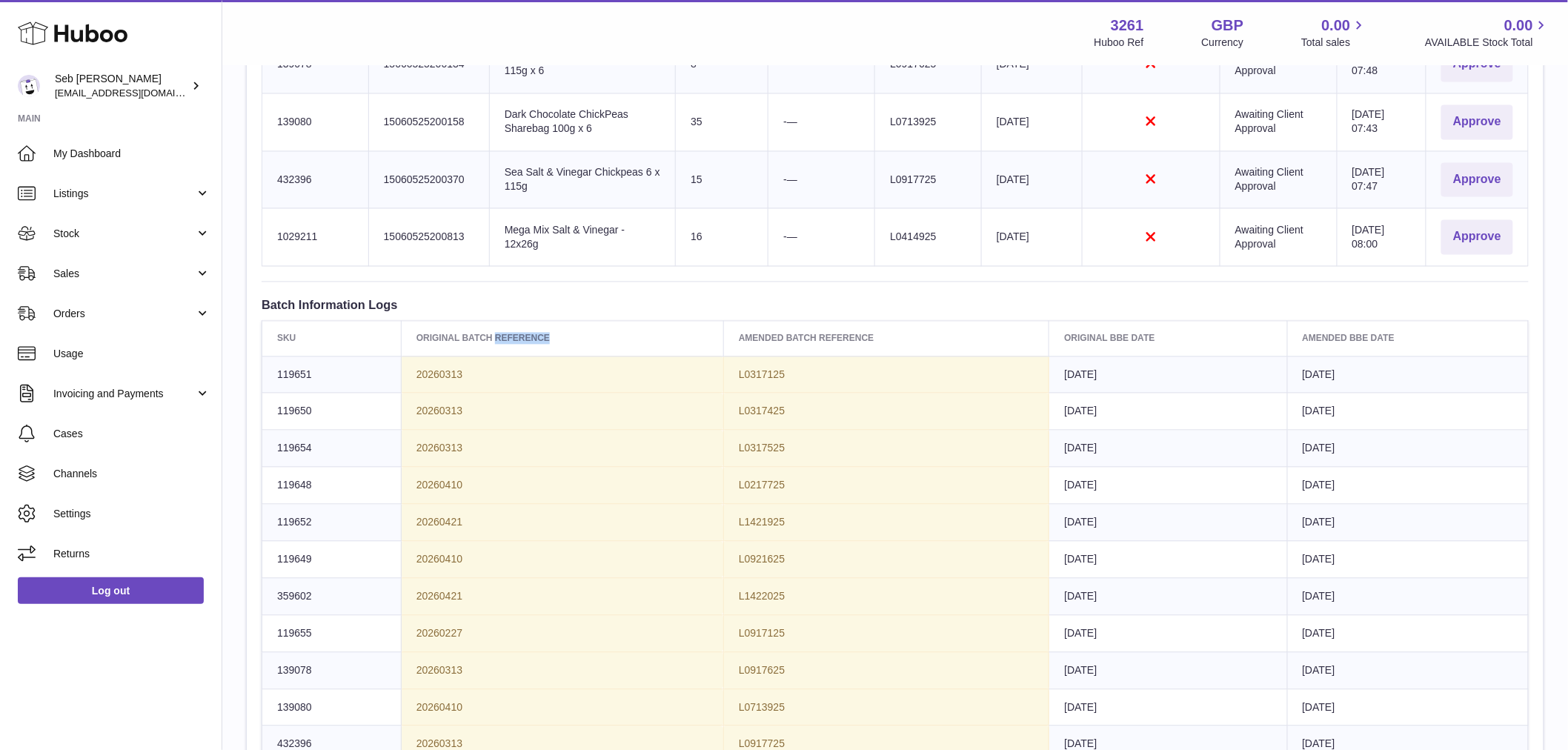
click at [515, 342] on th "Original Batch Reference" at bounding box center [562, 339] width 322 height 35
